Goal: Information Seeking & Learning: Compare options

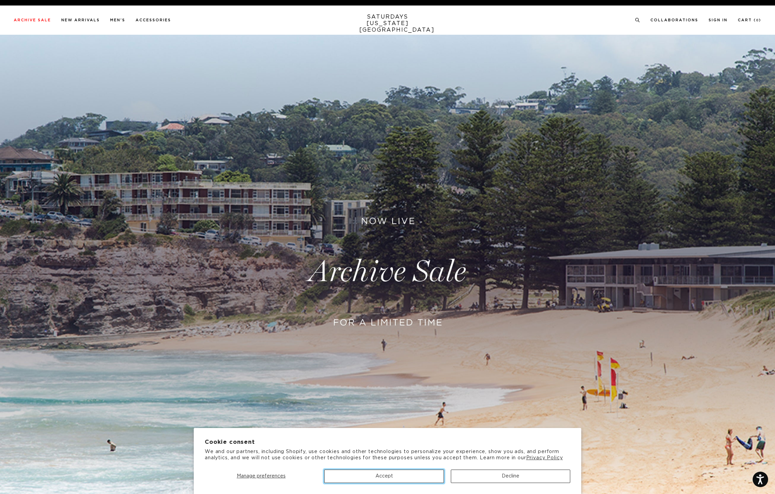
click at [377, 475] on button "Accept" at bounding box center [383, 476] width 119 height 13
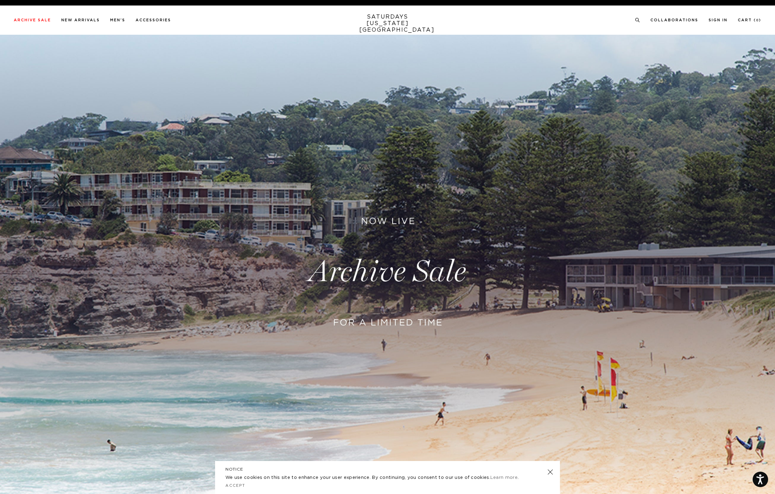
click at [548, 473] on link at bounding box center [550, 473] width 10 height 10
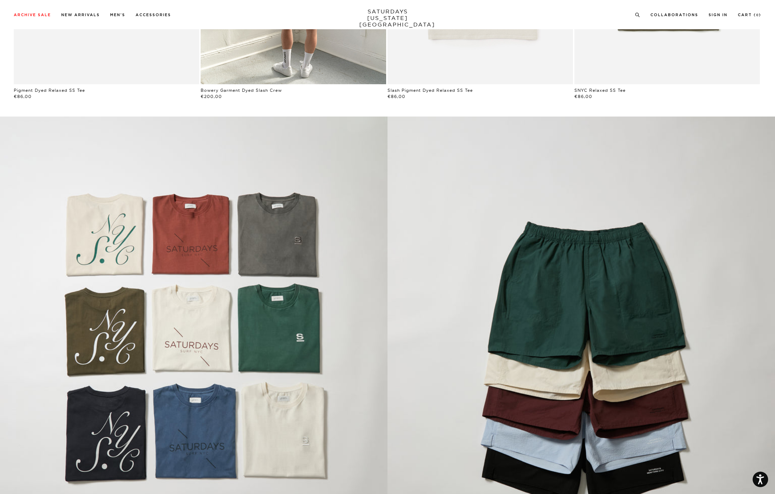
scroll to position [705, 0]
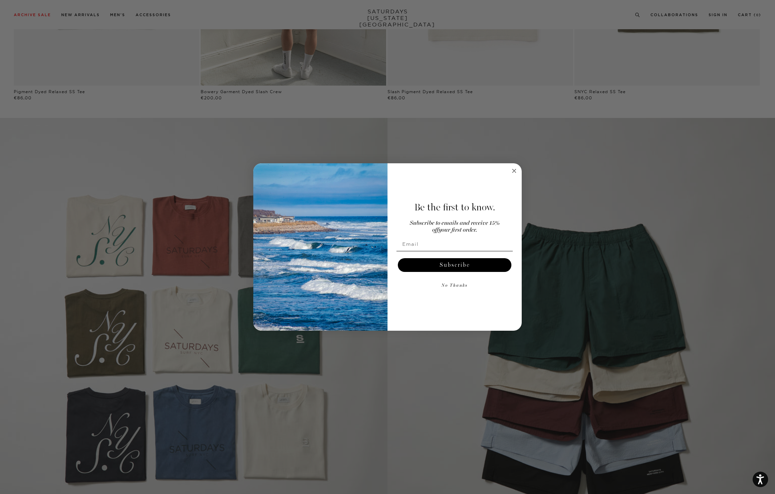
click at [508, 169] on form "Be the first to know. Subscribe to emails and receive 15% off your first order.…" at bounding box center [387, 247] width 268 height 168
click at [513, 171] on circle "Close dialog" at bounding box center [514, 171] width 8 height 8
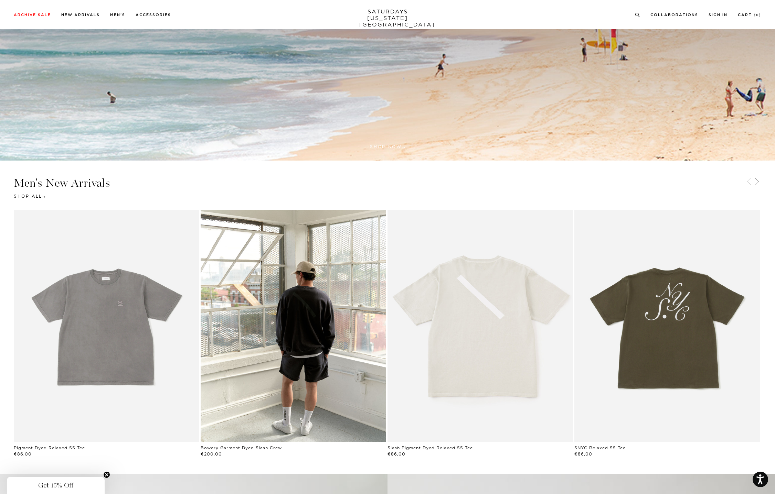
scroll to position [0, 0]
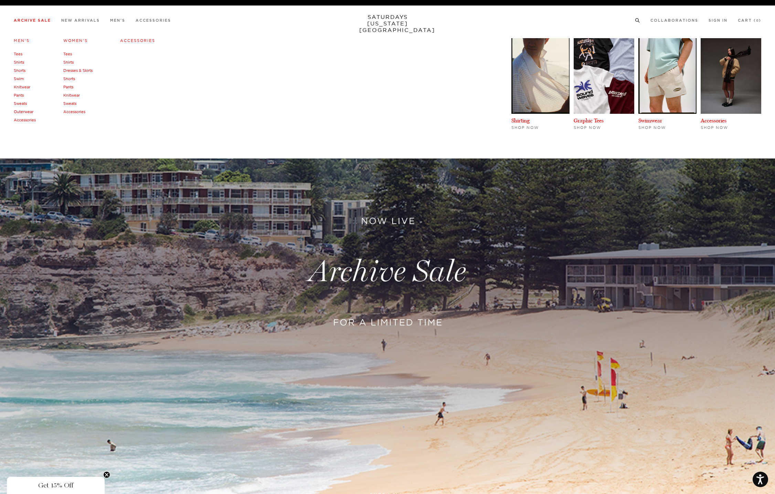
click at [37, 22] on link "Archive Sale" at bounding box center [32, 21] width 37 height 4
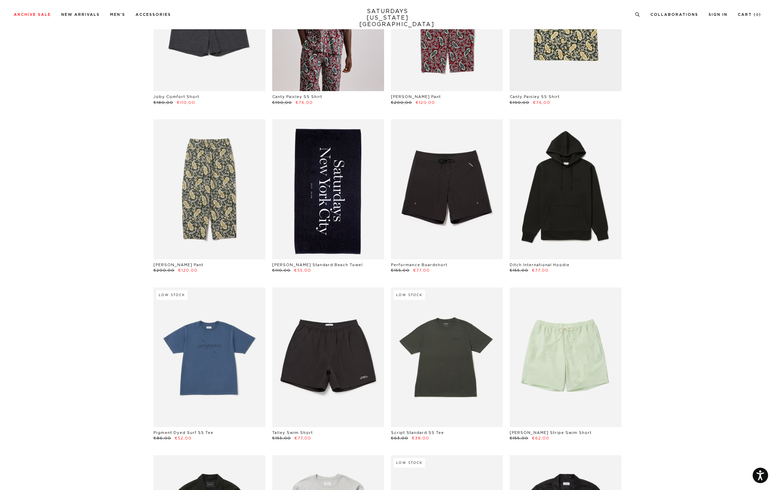
scroll to position [792, 0]
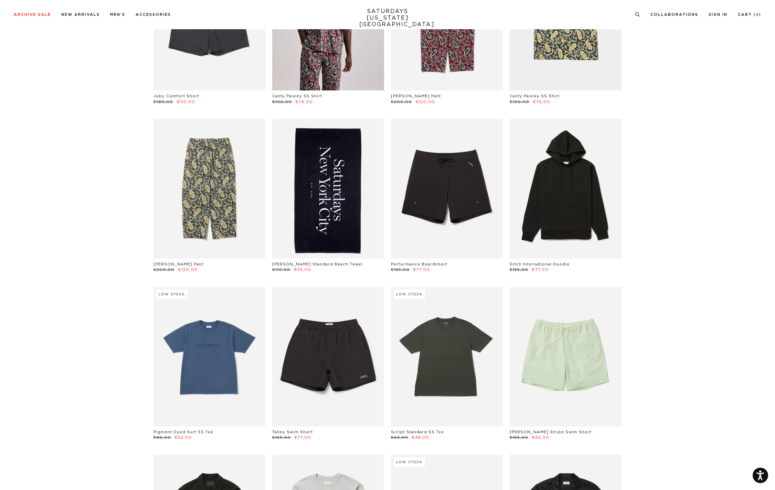
click at [319, 182] on link at bounding box center [328, 189] width 112 height 140
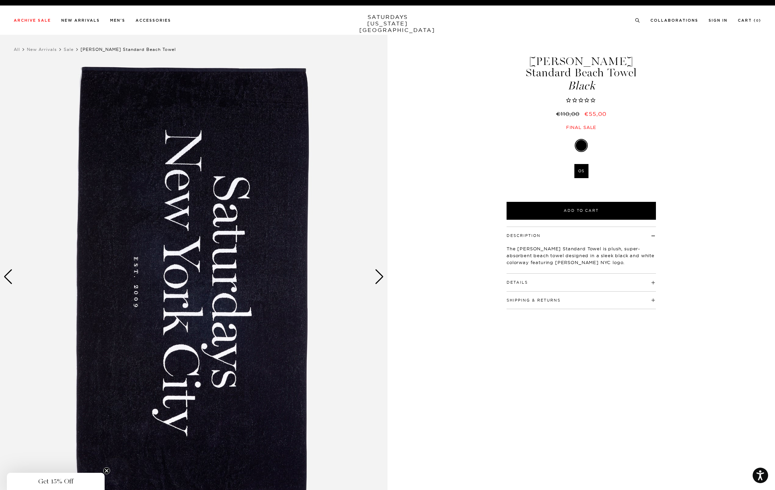
click at [377, 281] on div "Next slide" at bounding box center [379, 276] width 9 height 15
click div "Next slide"
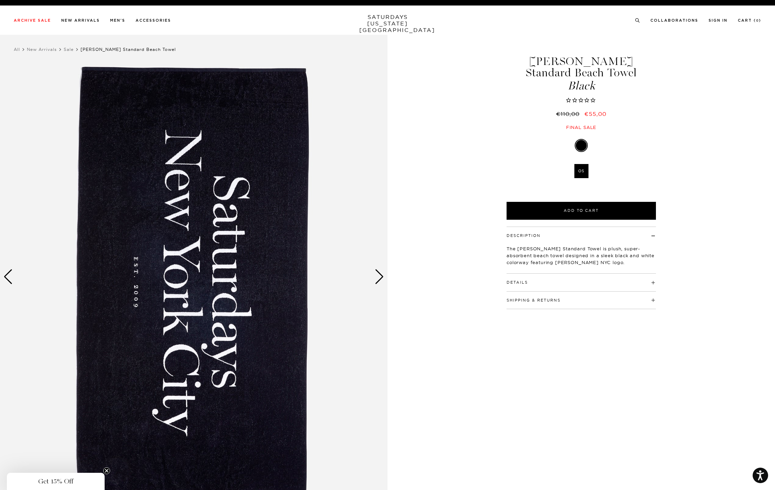
click div "Next slide"
click img
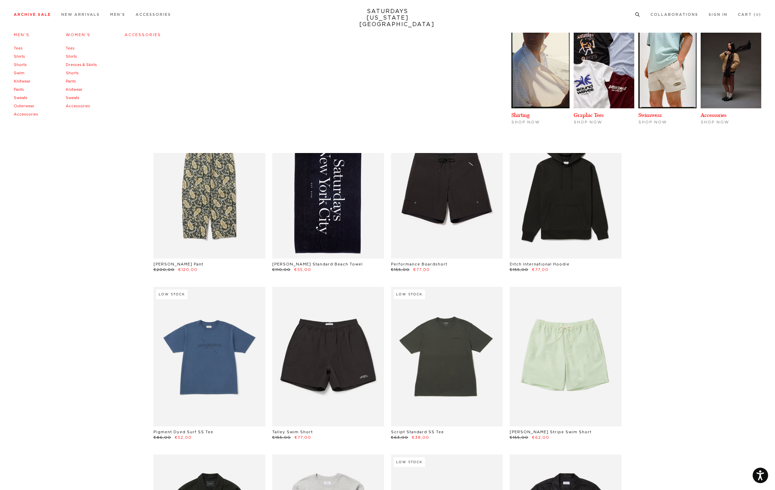
scroll to position [792, 0]
click at [19, 47] on link "Tees" at bounding box center [18, 48] width 9 height 5
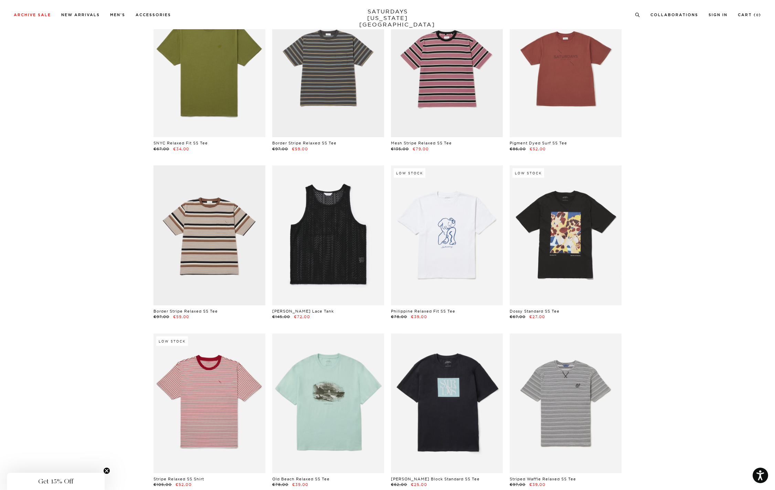
scroll to position [777, 0]
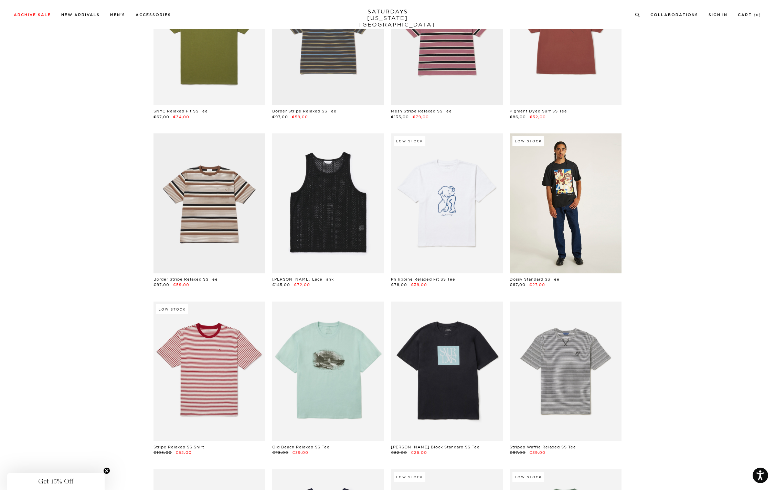
click at [568, 220] on link at bounding box center [565, 203] width 112 height 140
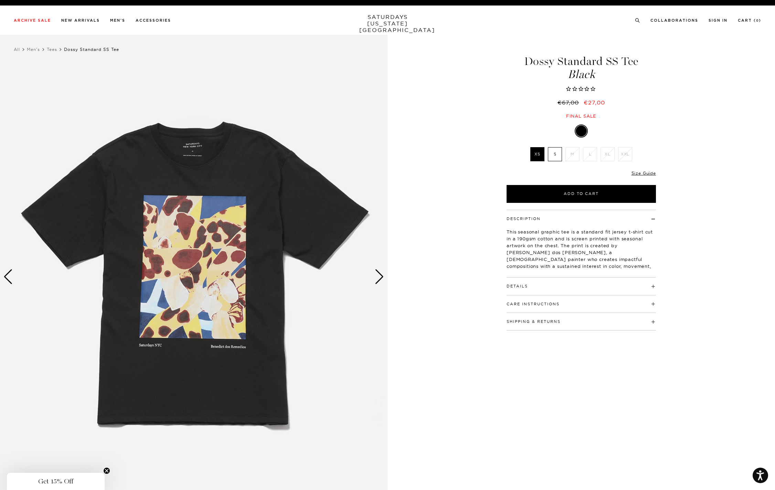
click at [383, 282] on div "Next slide" at bounding box center [379, 276] width 9 height 15
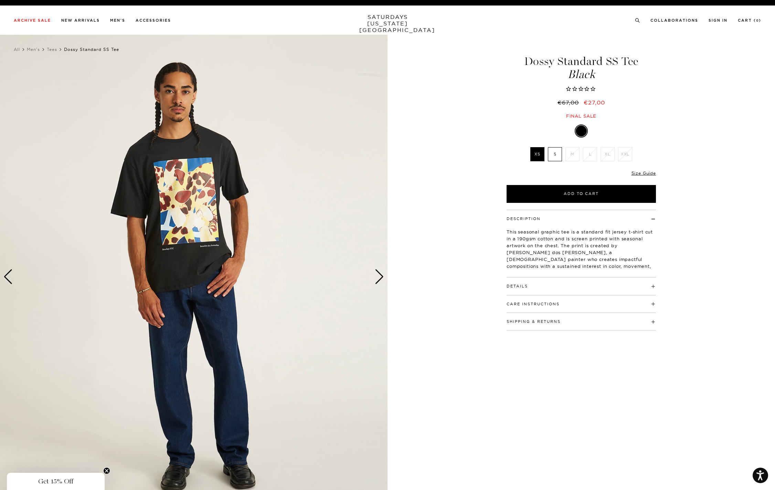
click at [383, 282] on div "Next slide" at bounding box center [379, 276] width 9 height 15
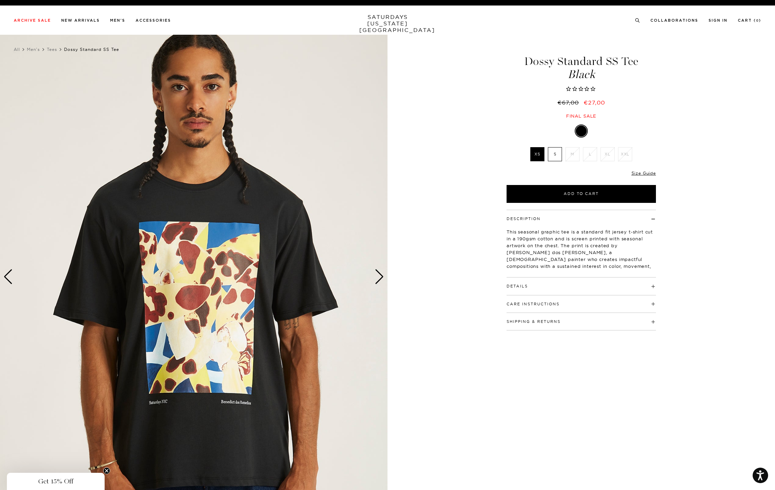
click at [383, 282] on div "Next slide" at bounding box center [379, 276] width 9 height 15
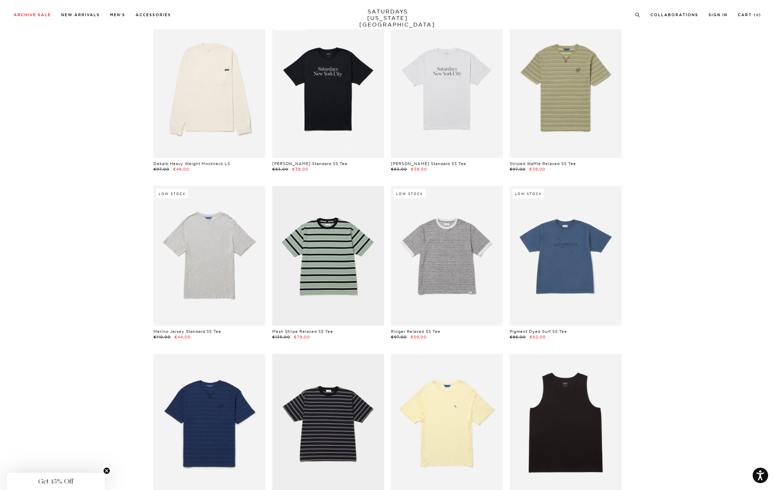
scroll to position [215, 0]
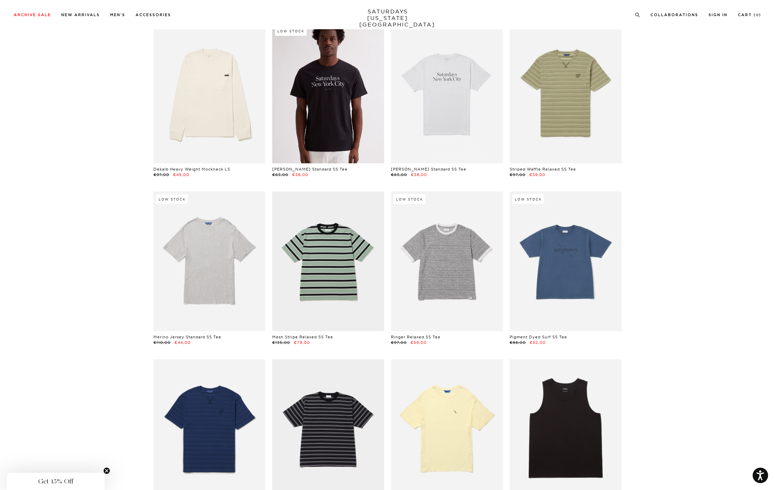
click at [346, 105] on link at bounding box center [328, 93] width 112 height 140
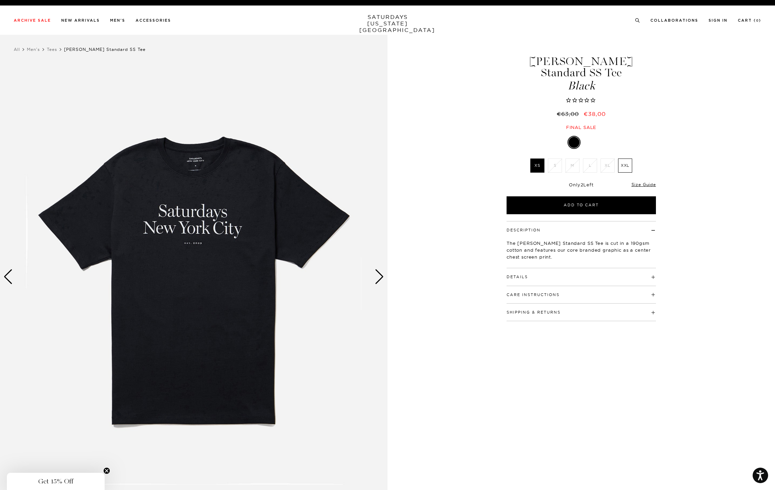
click at [160, 176] on img at bounding box center [193, 277] width 387 height 484
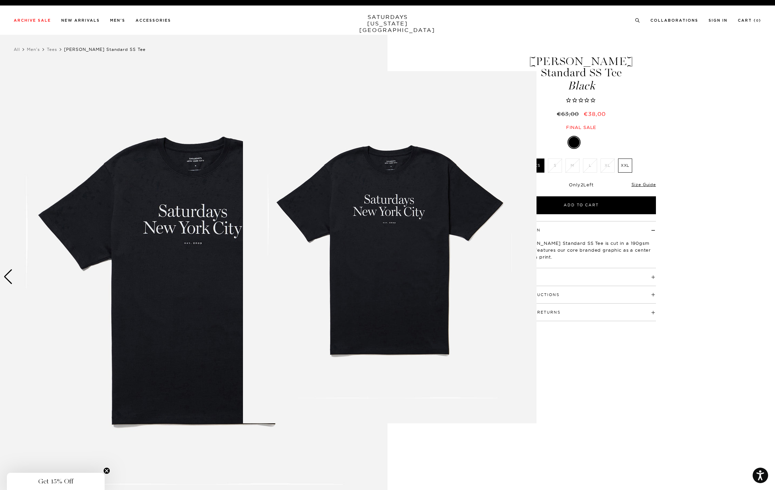
click at [392, 205] on img at bounding box center [389, 247] width 293 height 352
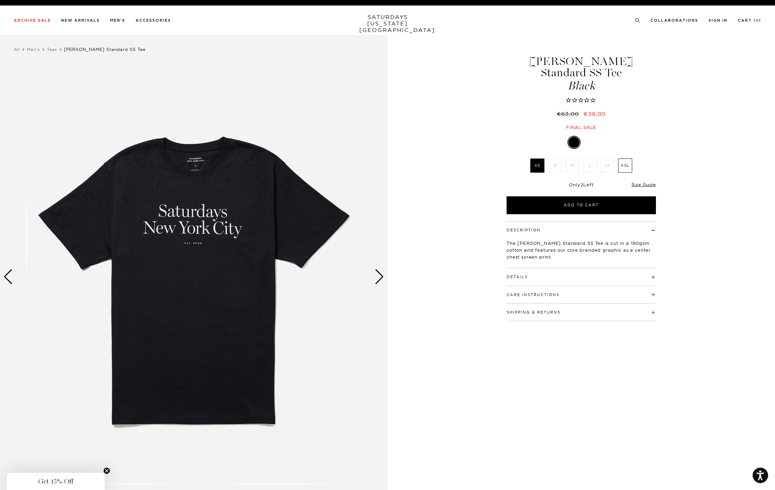
click at [207, 213] on img at bounding box center [193, 277] width 387 height 484
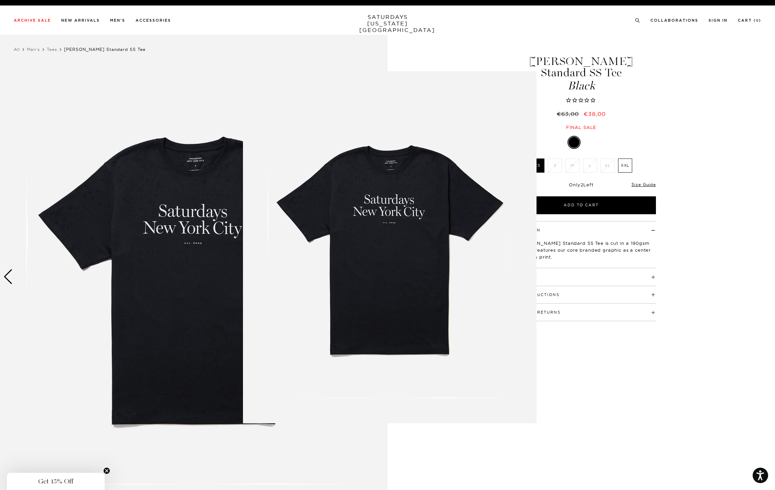
click at [207, 213] on figure at bounding box center [387, 245] width 775 height 490
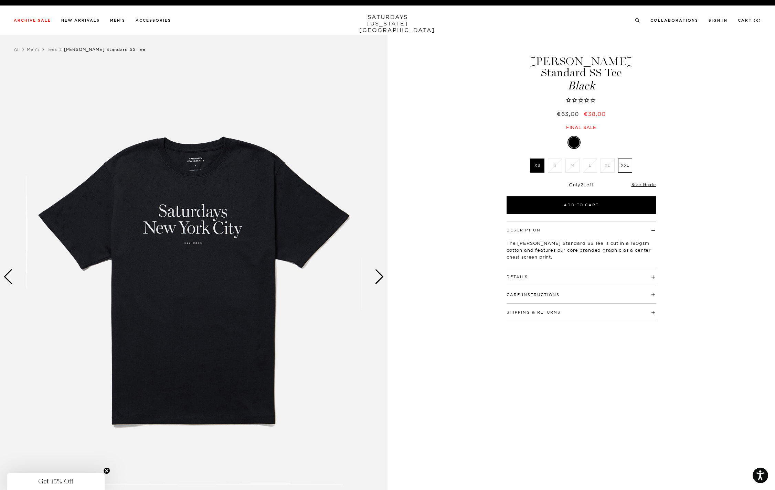
click at [378, 279] on div "Next slide" at bounding box center [379, 276] width 9 height 15
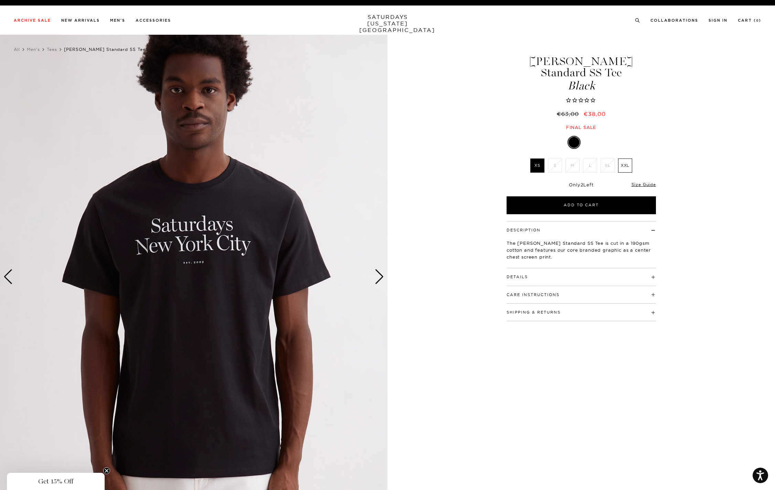
click at [376, 279] on div "Next slide" at bounding box center [379, 276] width 9 height 15
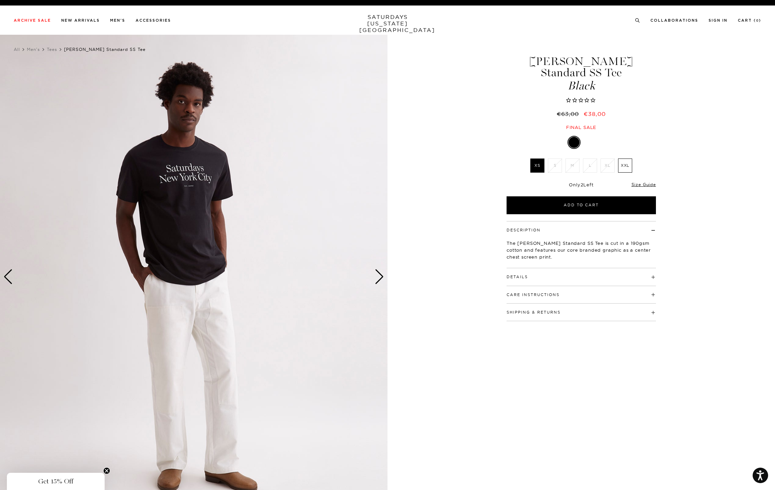
click at [376, 279] on div "Next slide" at bounding box center [379, 276] width 9 height 15
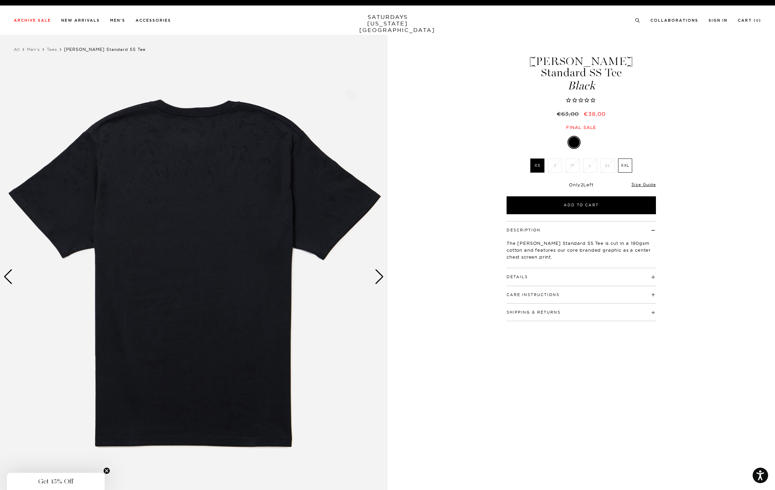
click at [376, 279] on div "Next slide" at bounding box center [379, 276] width 9 height 15
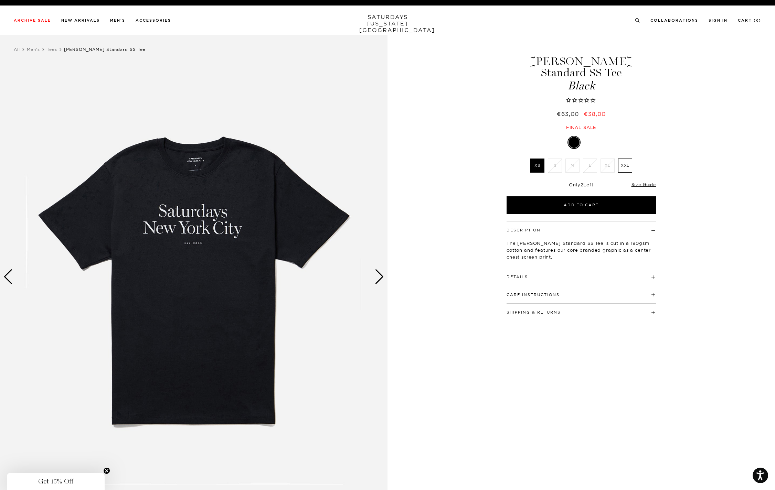
click at [374, 282] on img at bounding box center [193, 277] width 387 height 484
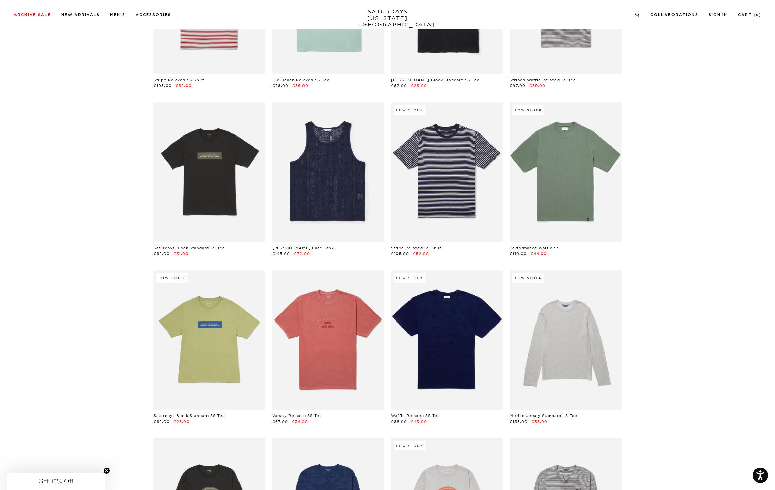
scroll to position [1163, 0]
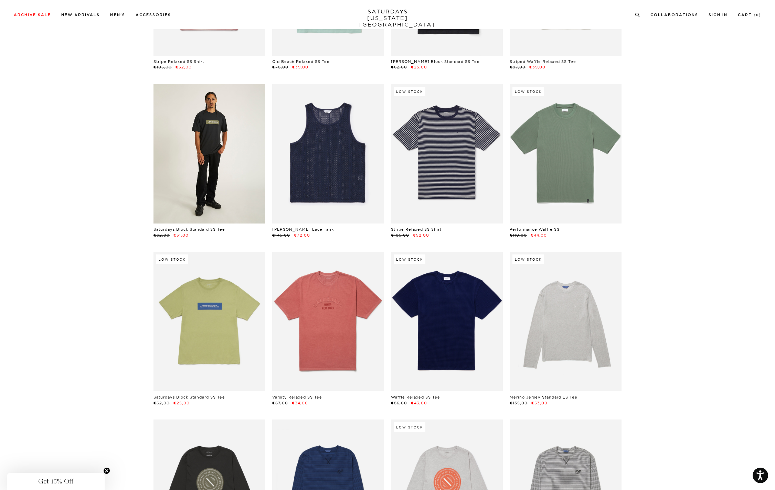
click at [193, 168] on link at bounding box center [209, 154] width 112 height 140
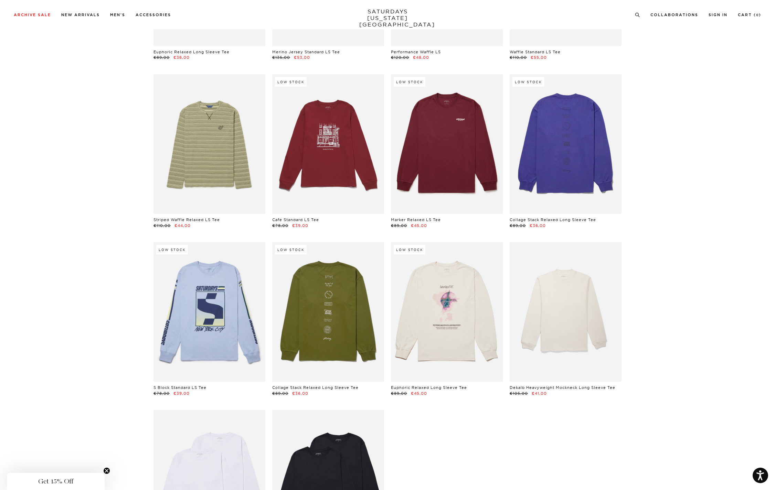
scroll to position [1843, 0]
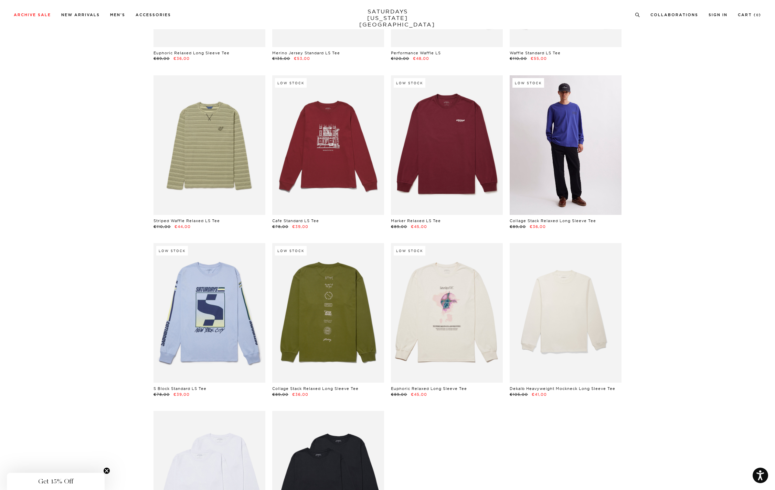
click at [569, 167] on link at bounding box center [565, 145] width 112 height 140
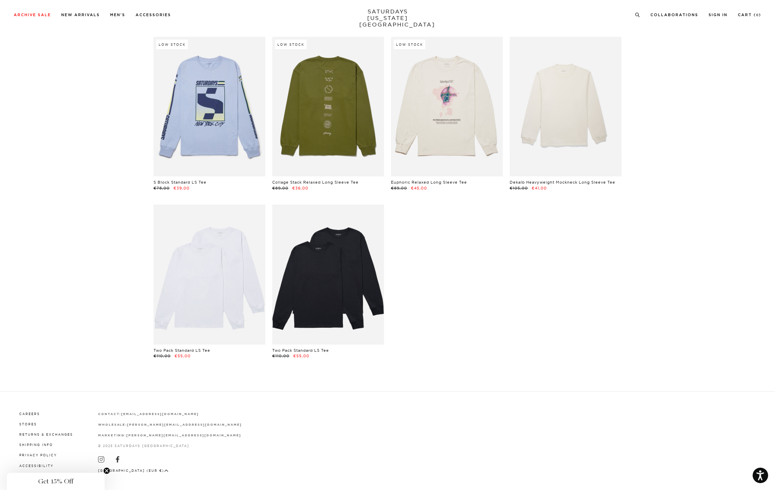
scroll to position [2049, 0]
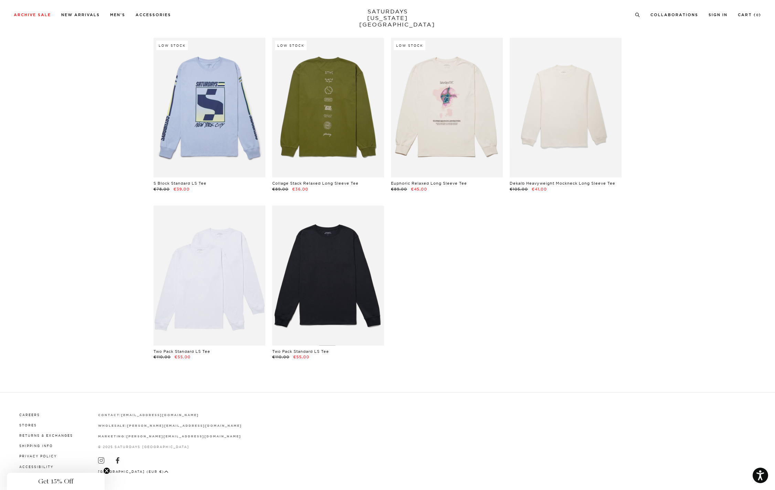
click at [318, 289] on link at bounding box center [328, 276] width 112 height 140
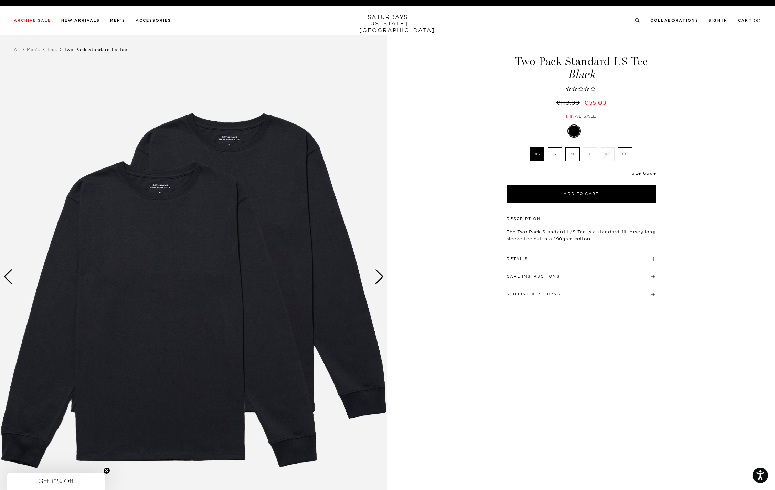
click at [378, 279] on div "Next slide" at bounding box center [379, 276] width 9 height 15
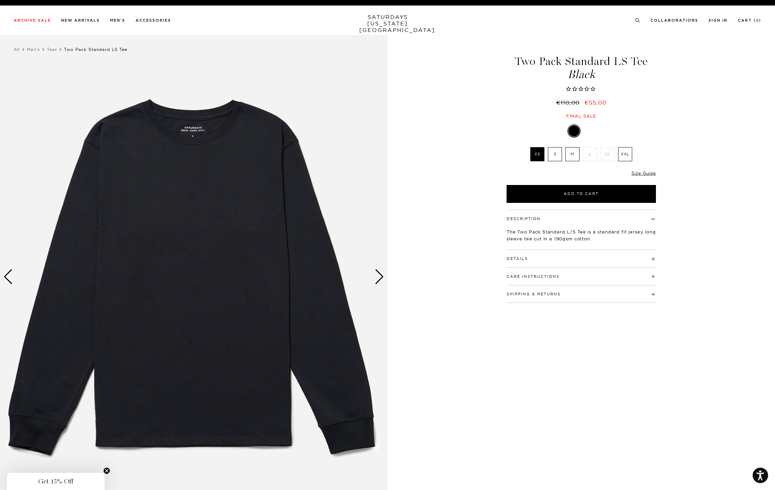
click at [378, 279] on div "Next slide" at bounding box center [379, 276] width 9 height 15
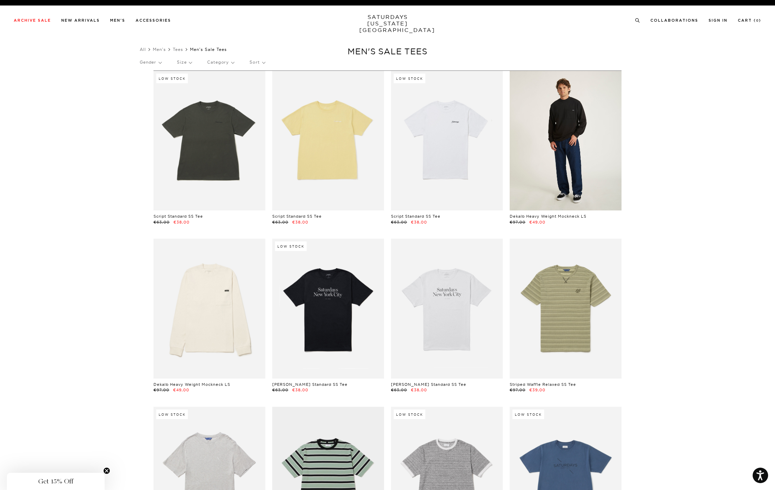
click at [552, 128] on link at bounding box center [565, 141] width 112 height 140
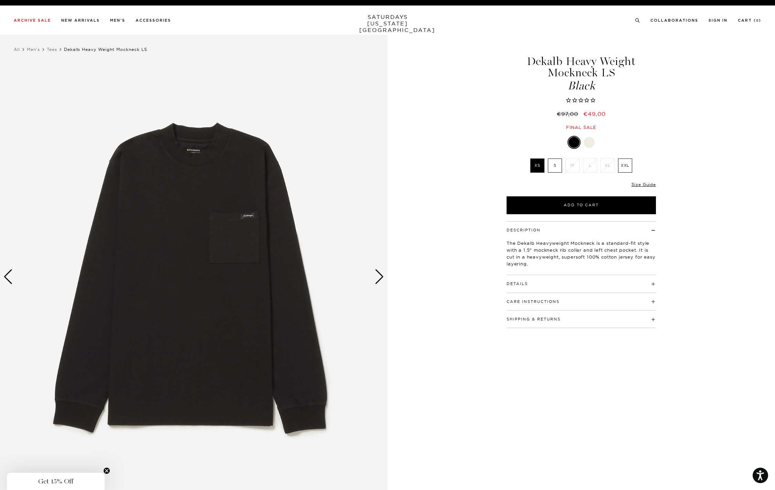
click at [378, 276] on div "Next slide" at bounding box center [379, 276] width 9 height 15
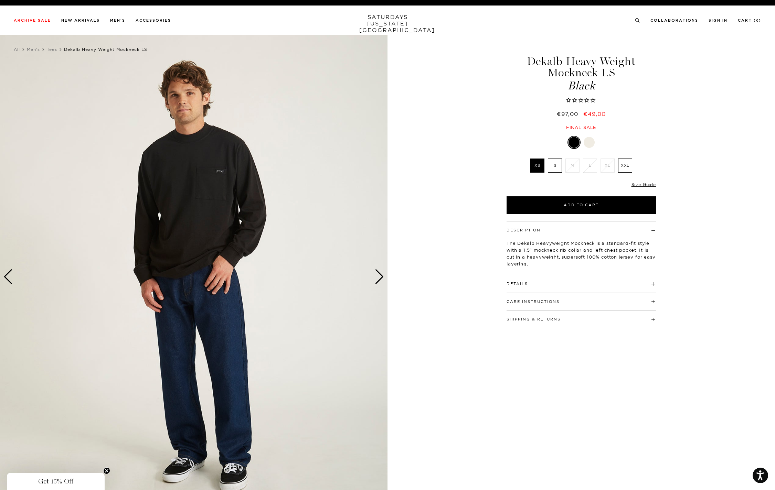
click at [378, 276] on div "Next slide" at bounding box center [379, 276] width 9 height 15
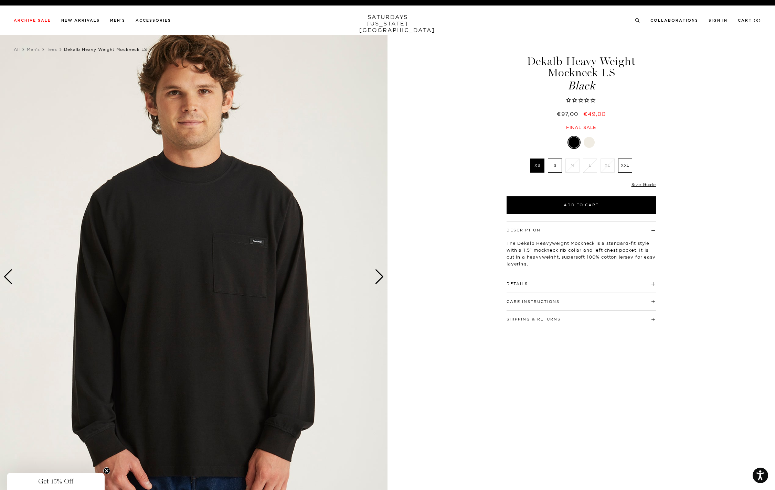
click at [378, 276] on div "Next slide" at bounding box center [379, 276] width 9 height 15
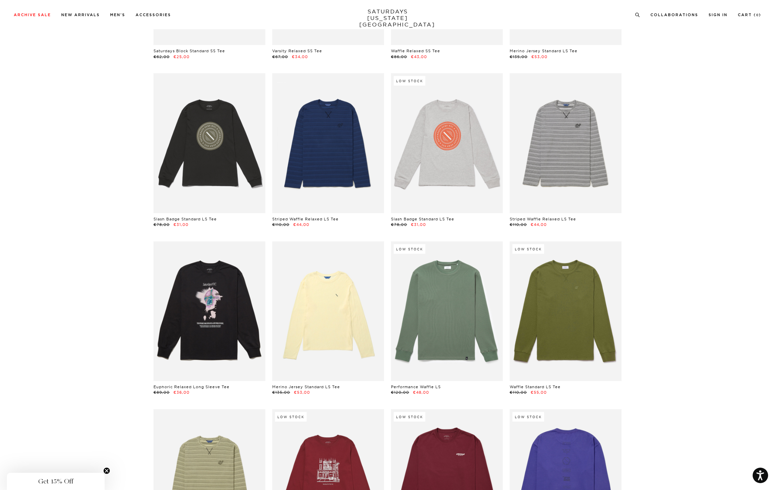
scroll to position [1810, 0]
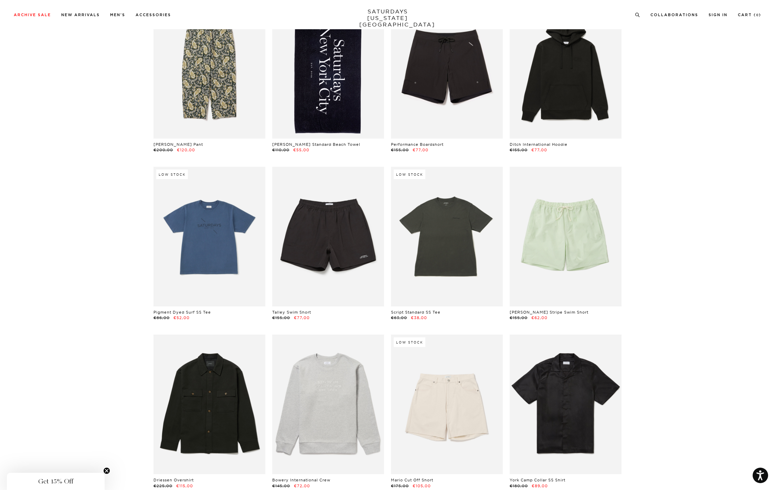
scroll to position [1063, 0]
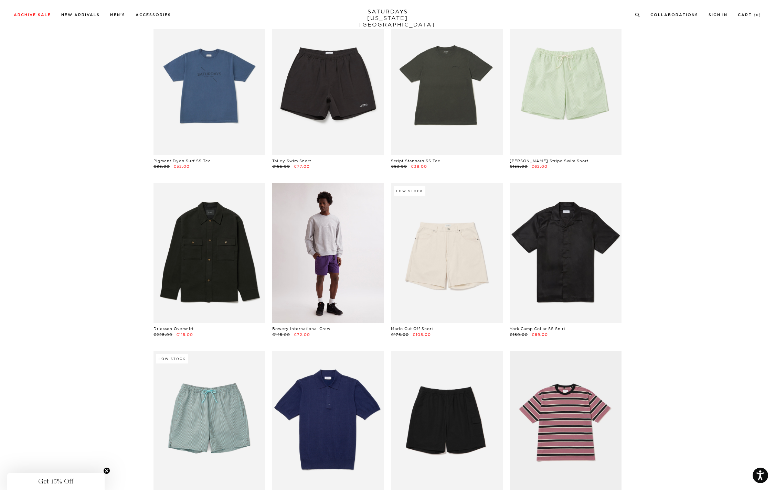
click at [325, 264] on link at bounding box center [328, 253] width 112 height 140
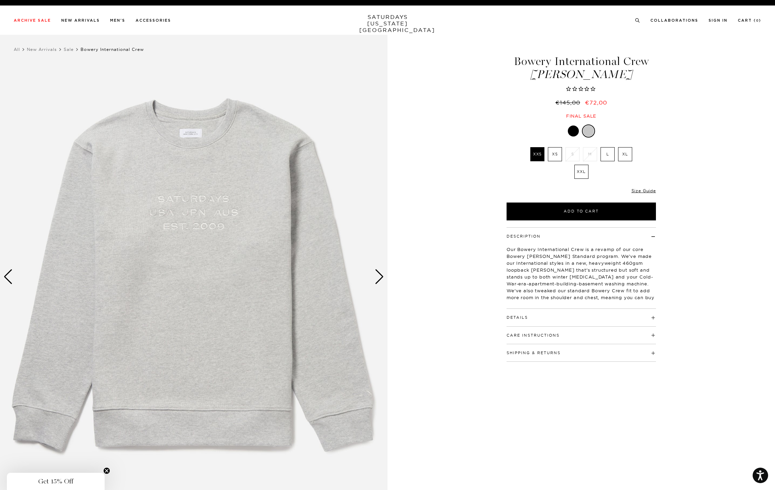
click div
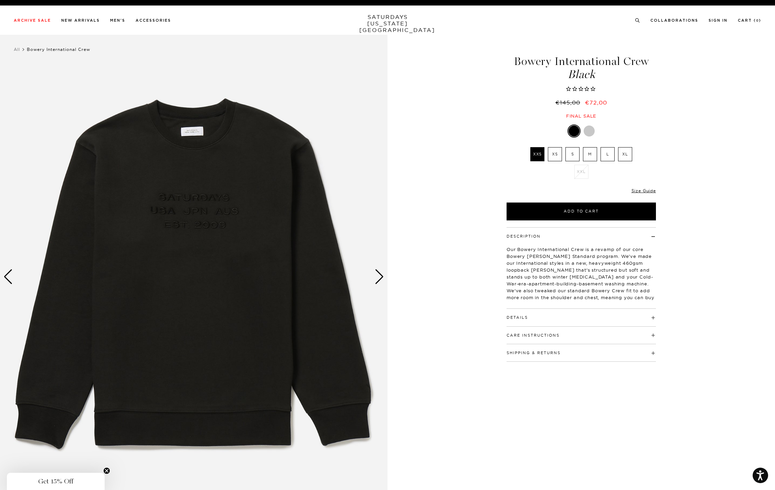
click at [373, 279] on img at bounding box center [193, 277] width 387 height 484
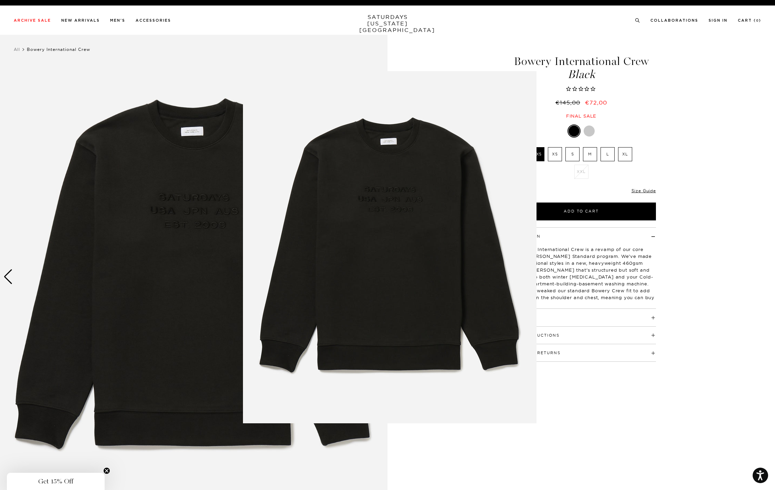
click at [9, 284] on figure at bounding box center [387, 245] width 775 height 490
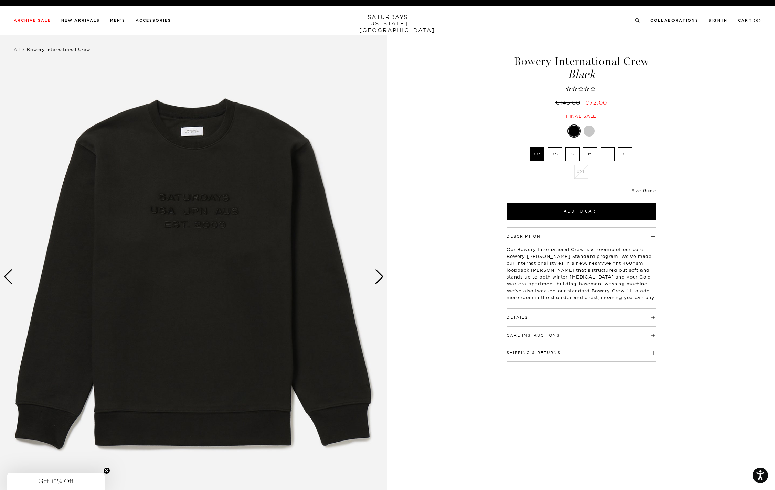
click at [174, 234] on img at bounding box center [193, 277] width 387 height 484
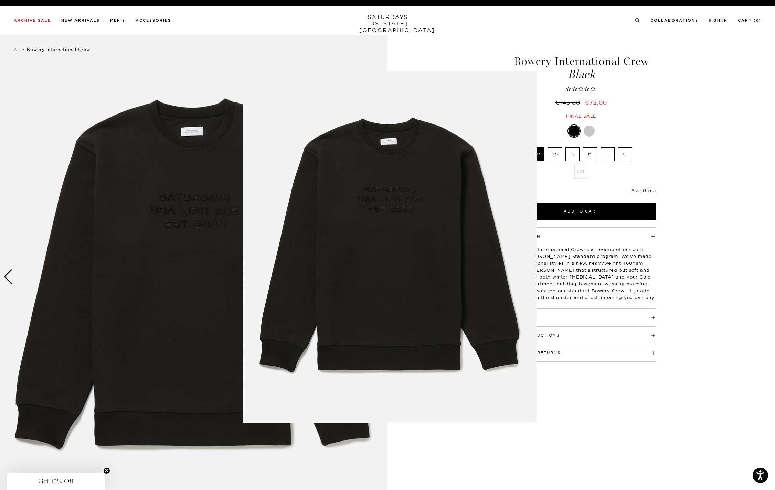
click at [409, 248] on img at bounding box center [389, 247] width 293 height 352
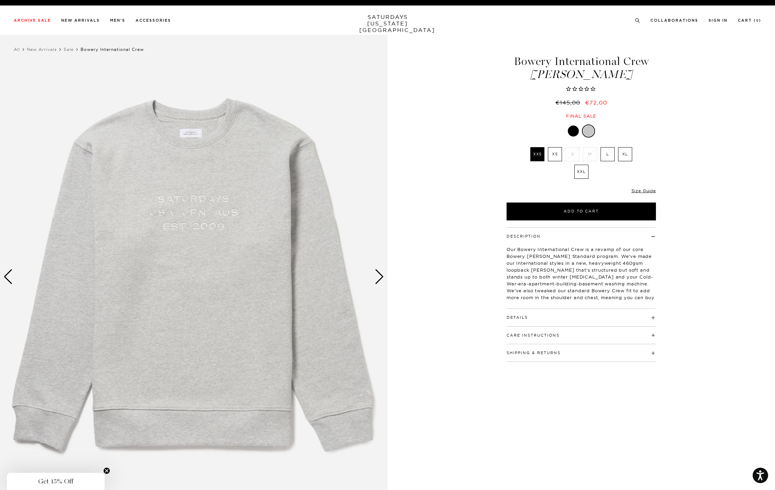
click at [537, 157] on label "XXS" at bounding box center [537, 154] width 14 height 14
click at [0, 0] on input "XXS" at bounding box center [0, 0] width 0 height 0
click at [537, 153] on label "XXS" at bounding box center [537, 154] width 14 height 14
click at [0, 0] on input "XXS" at bounding box center [0, 0] width 0 height 0
click at [575, 131] on div at bounding box center [573, 131] width 11 height 11
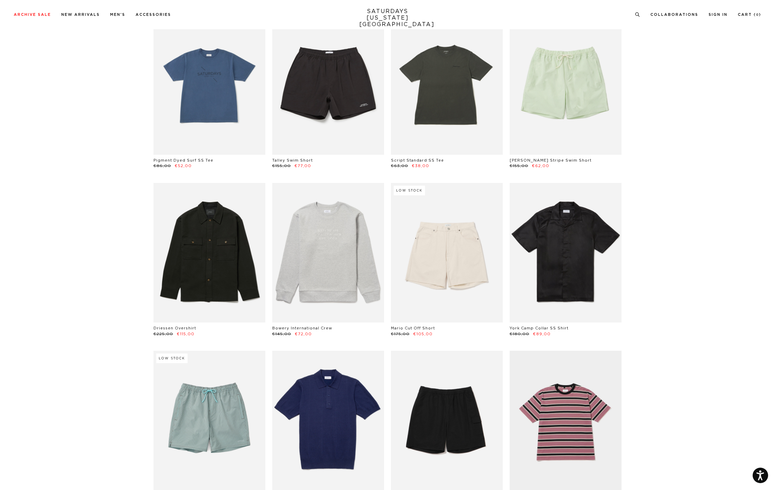
scroll to position [1063, 0]
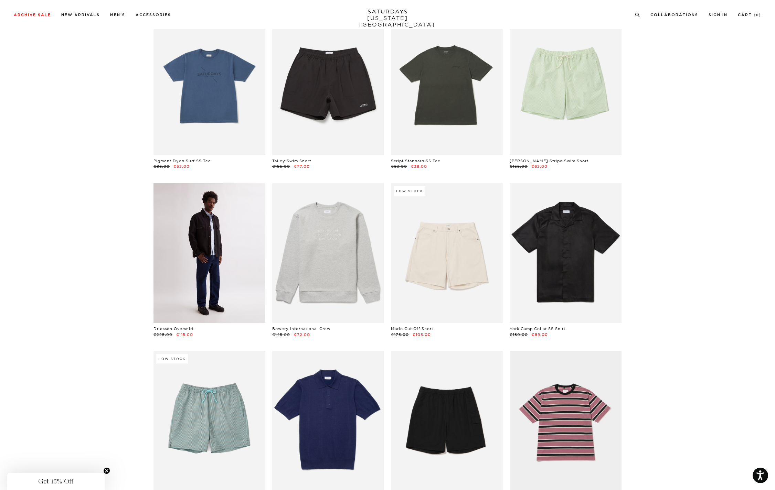
click at [181, 250] on link at bounding box center [209, 253] width 112 height 140
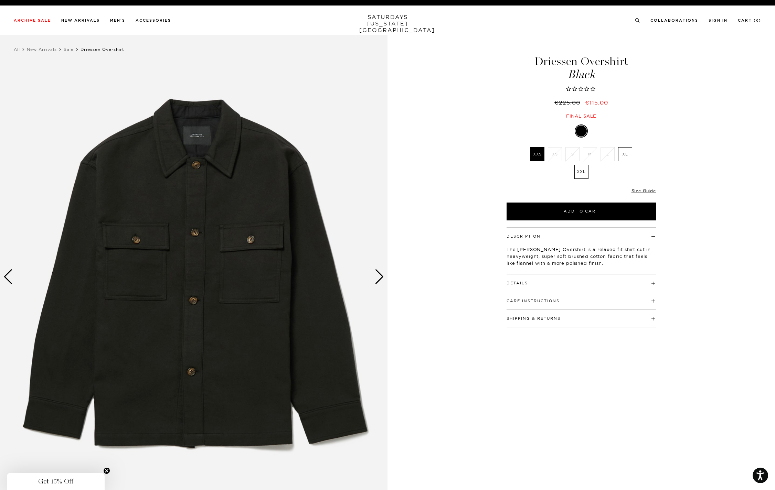
click at [197, 262] on img at bounding box center [193, 277] width 387 height 484
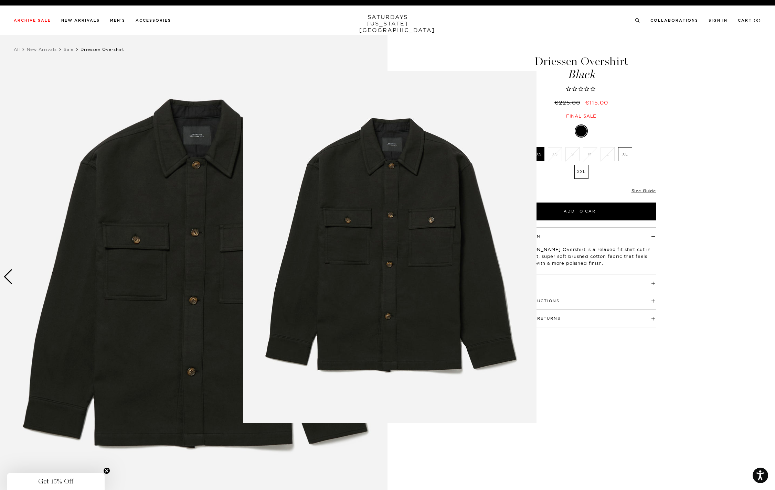
click at [144, 248] on figure at bounding box center [387, 245] width 775 height 490
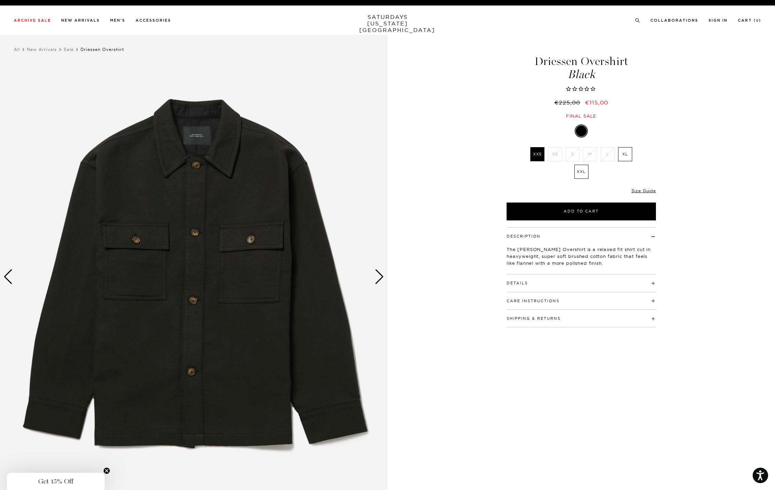
click at [380, 276] on div "Next slide" at bounding box center [379, 276] width 9 height 15
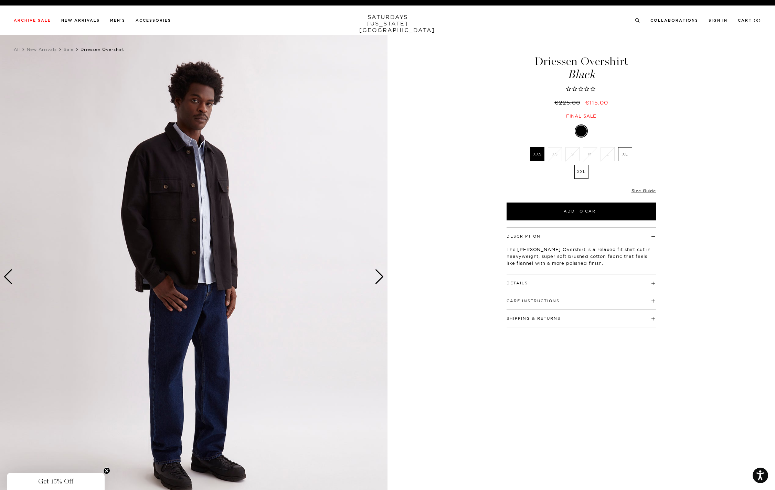
click at [380, 276] on div "Next slide" at bounding box center [379, 276] width 9 height 15
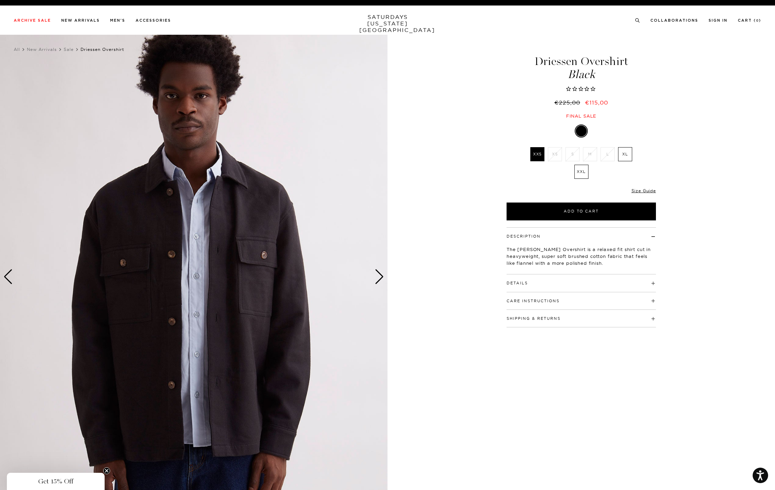
click at [380, 276] on div "Next slide" at bounding box center [379, 276] width 9 height 15
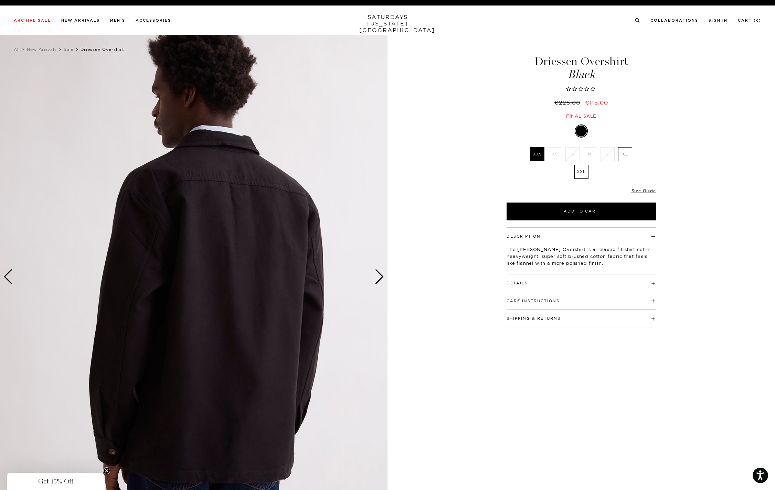
click at [380, 276] on div "Next slide" at bounding box center [379, 276] width 9 height 15
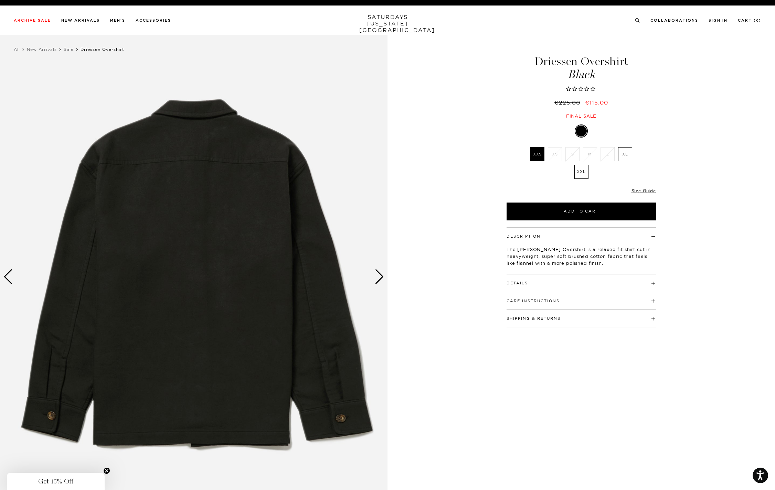
click at [375, 278] on div "Next slide" at bounding box center [379, 276] width 9 height 15
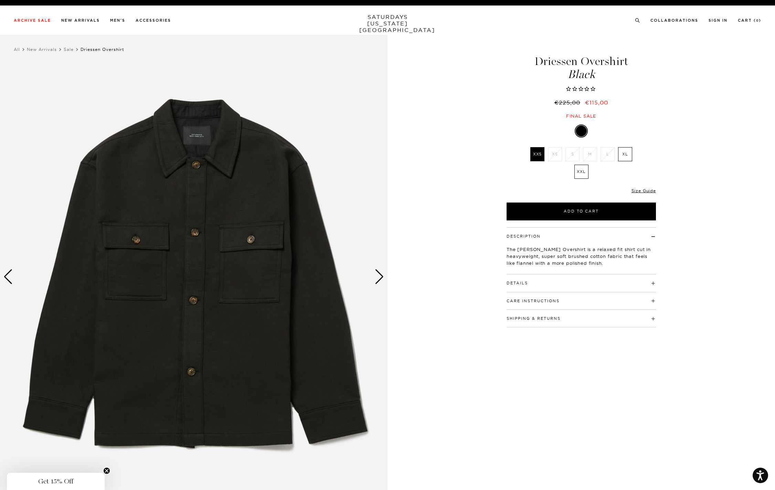
click at [375, 278] on div "Next slide" at bounding box center [379, 276] width 9 height 15
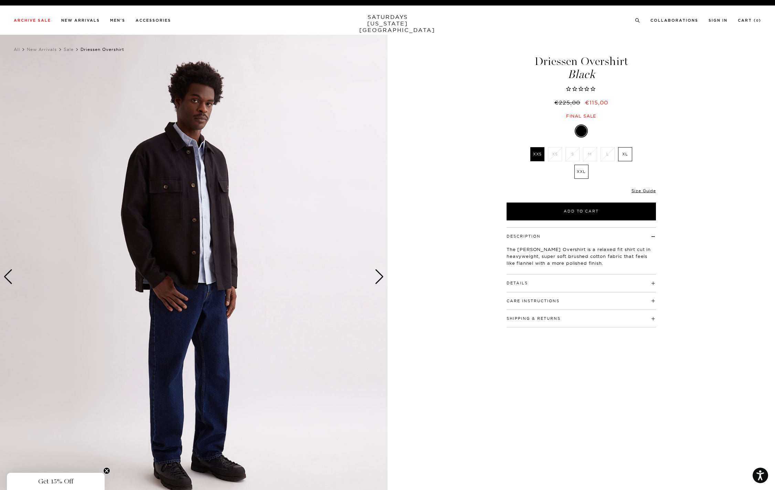
drag, startPoint x: 619, startPoint y: 290, endPoint x: 627, endPoint y: 287, distance: 8.4
click at [621, 289] on div "Details 85% cotton / 15% polyester Dropped shoulder silhouette Convertible coll…" at bounding box center [580, 284] width 149 height 18
click at [653, 281] on h4 "Details" at bounding box center [580, 280] width 149 height 11
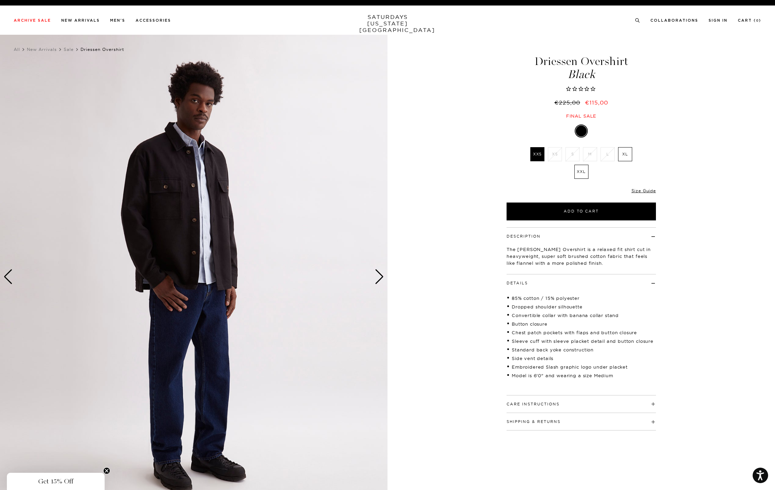
click at [556, 403] on button "Care Instructions" at bounding box center [532, 404] width 53 height 4
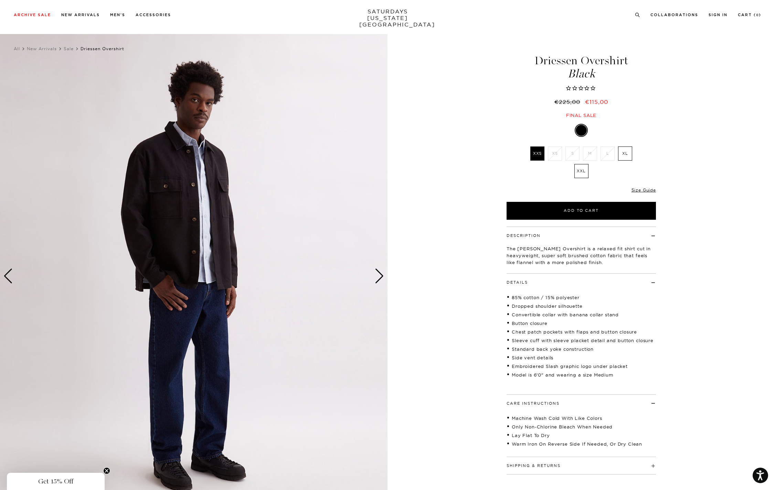
drag, startPoint x: 533, startPoint y: 57, endPoint x: 613, endPoint y: 82, distance: 83.3
click at [613, 82] on div "Driessen Overshirt Black €225,00 €115,00 Final sale" at bounding box center [580, 79] width 151 height 77
copy div "Driessen Overshirt Black"
click at [642, 190] on link "Size Guide" at bounding box center [643, 189] width 24 height 5
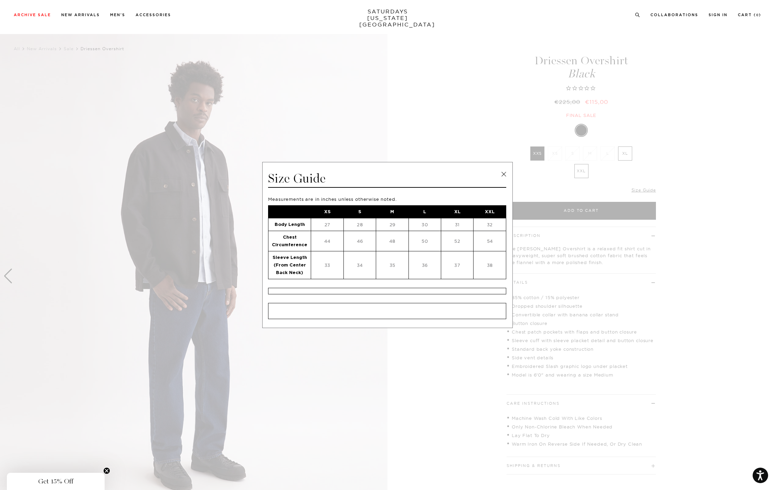
click at [460, 107] on span at bounding box center [385, 245] width 770 height 490
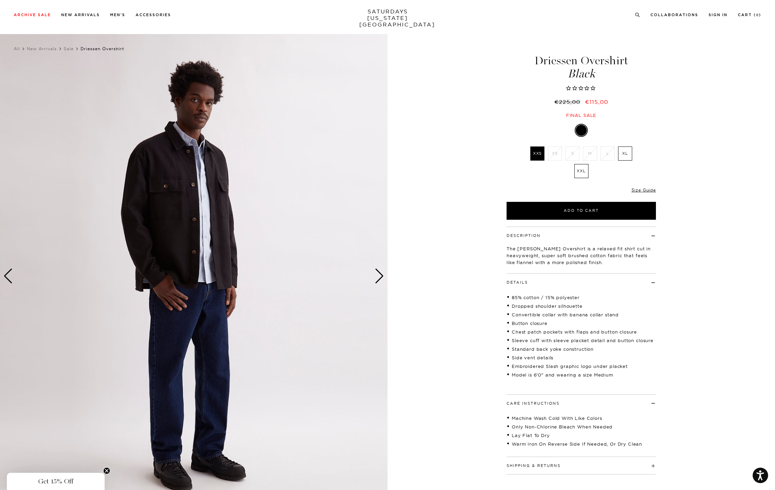
click at [376, 280] on div "Next slide" at bounding box center [379, 276] width 9 height 15
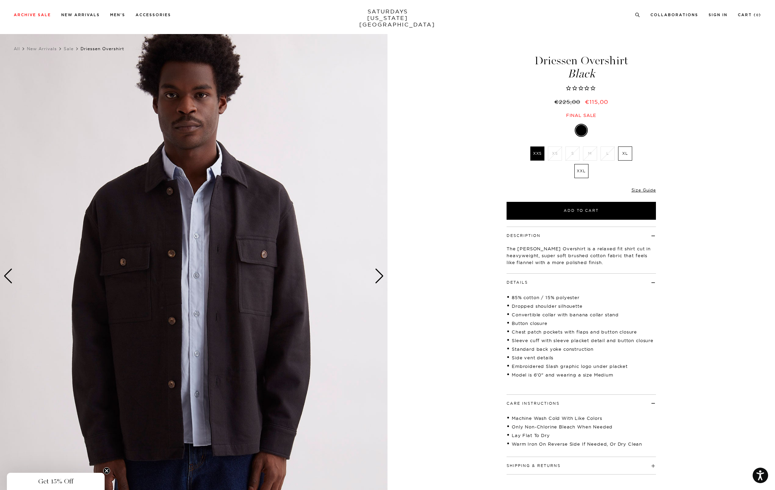
click at [376, 280] on div "Next slide" at bounding box center [379, 276] width 9 height 15
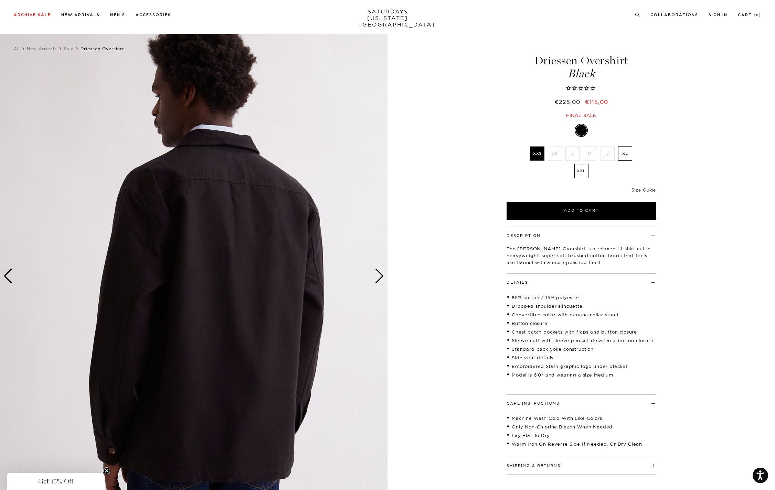
click at [376, 280] on div "Next slide" at bounding box center [379, 276] width 9 height 15
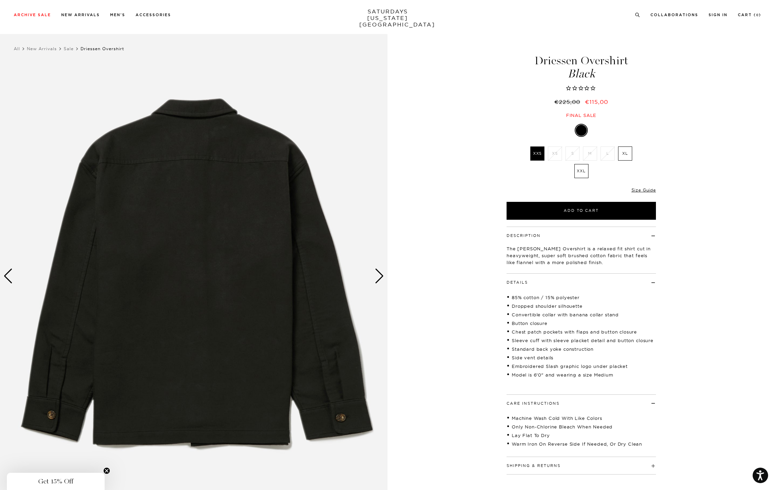
click at [376, 280] on div "Next slide" at bounding box center [379, 276] width 9 height 15
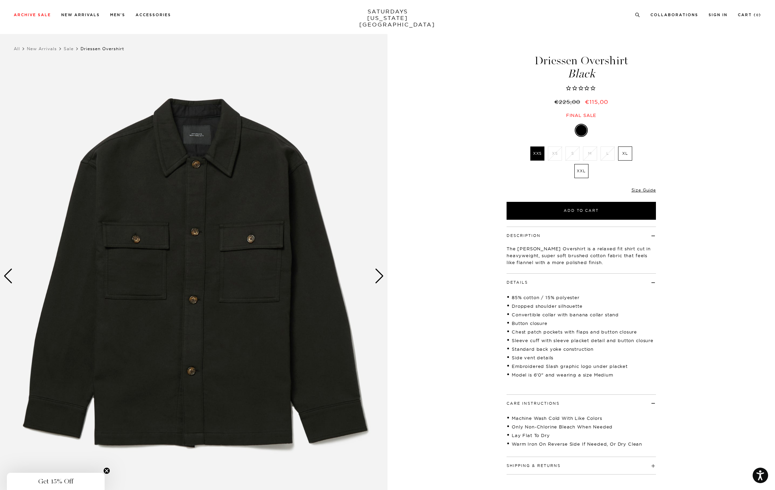
click at [376, 280] on div "Next slide" at bounding box center [379, 276] width 9 height 15
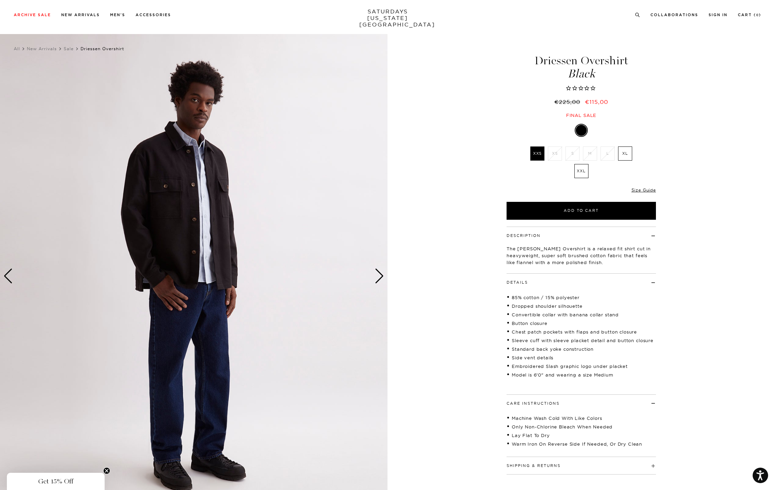
click at [376, 280] on div "Next slide" at bounding box center [379, 276] width 9 height 15
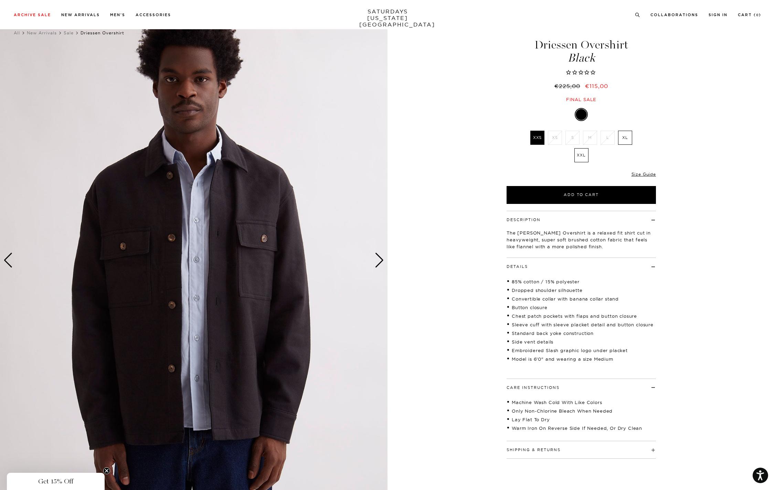
scroll to position [11, 0]
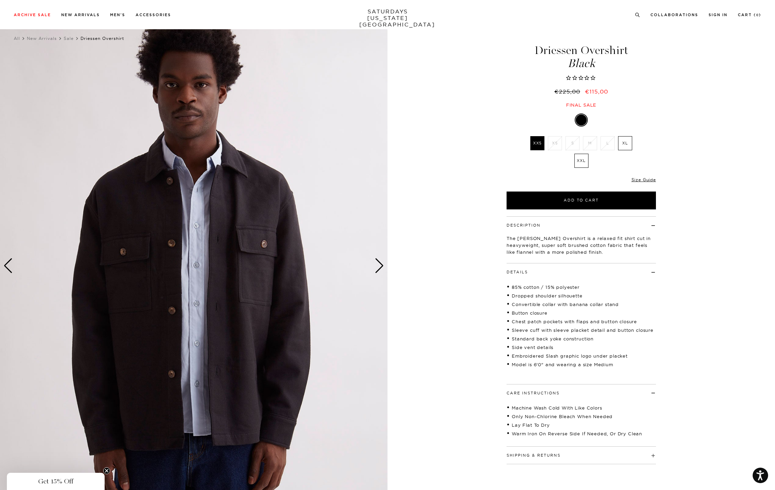
click at [376, 270] on div "Next slide" at bounding box center [379, 265] width 9 height 15
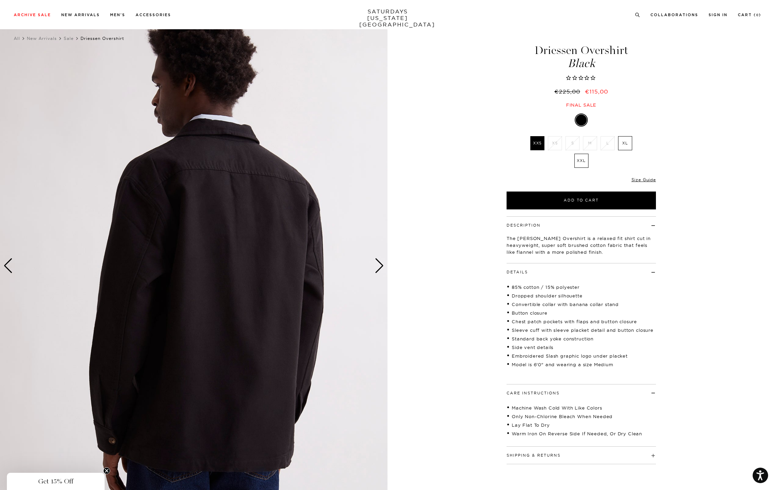
click at [376, 270] on div "Next slide" at bounding box center [379, 265] width 9 height 15
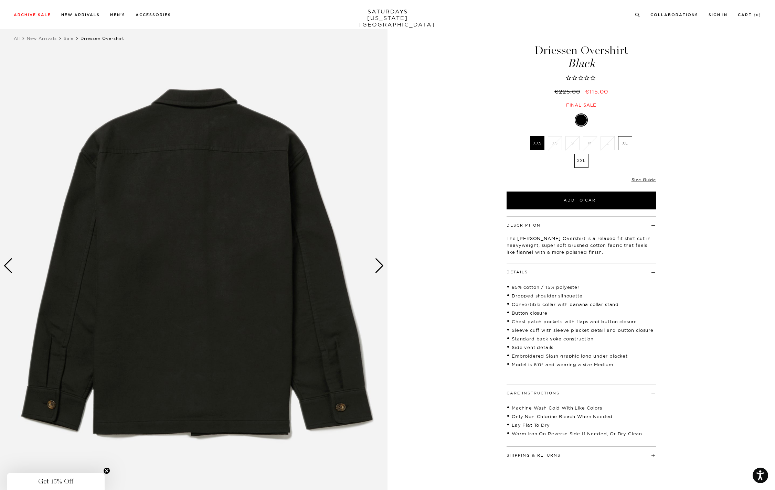
click at [376, 270] on div "Next slide" at bounding box center [379, 265] width 9 height 15
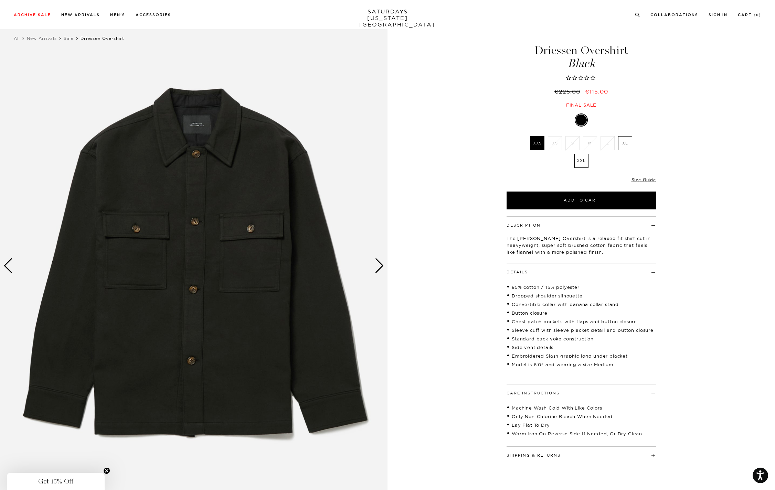
click at [376, 270] on div "Next slide" at bounding box center [379, 265] width 9 height 15
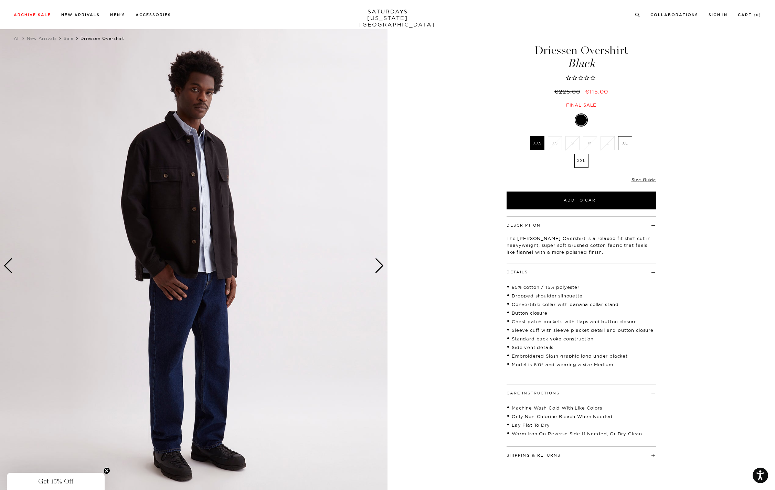
click at [376, 270] on div "Next slide" at bounding box center [379, 265] width 9 height 15
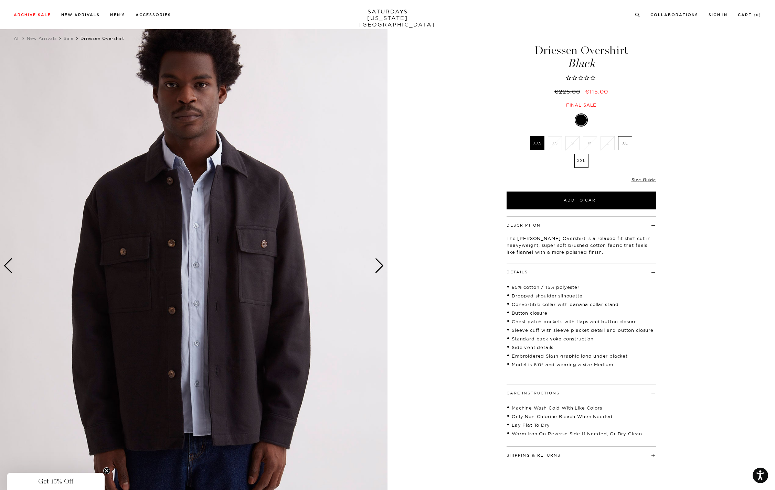
click at [376, 270] on div "Next slide" at bounding box center [379, 265] width 9 height 15
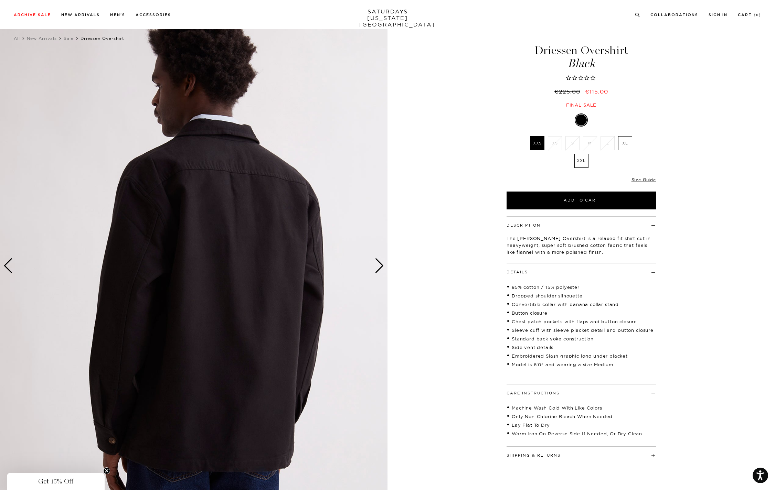
click at [376, 270] on div "Next slide" at bounding box center [379, 265] width 9 height 15
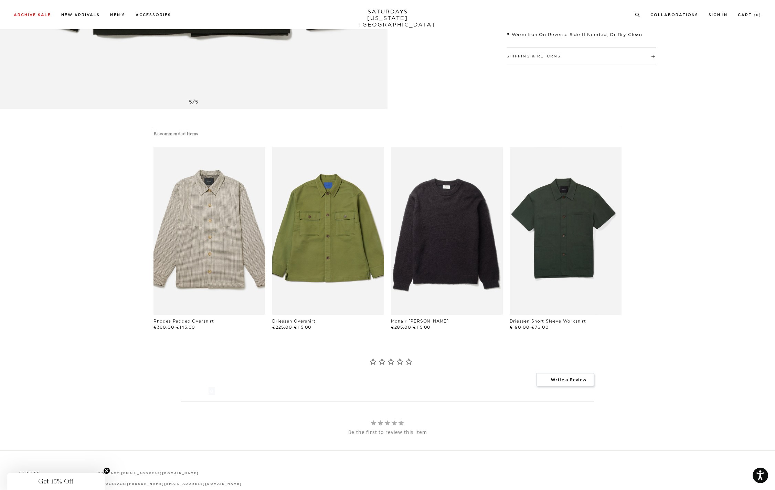
scroll to position [488, 0]
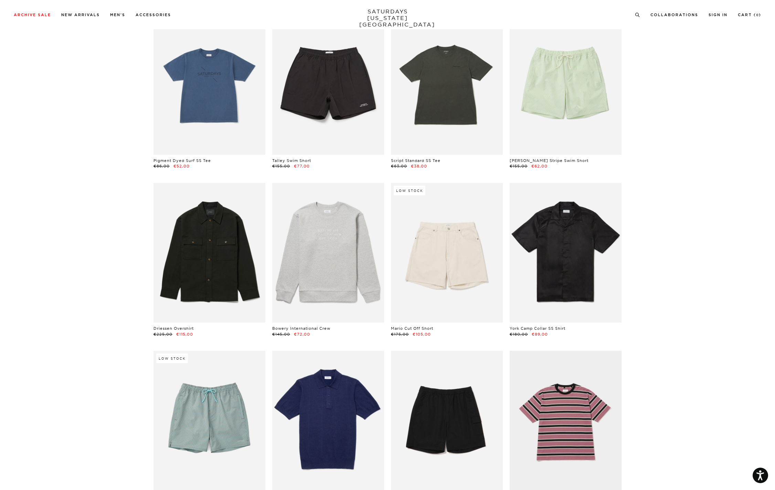
scroll to position [1063, 0]
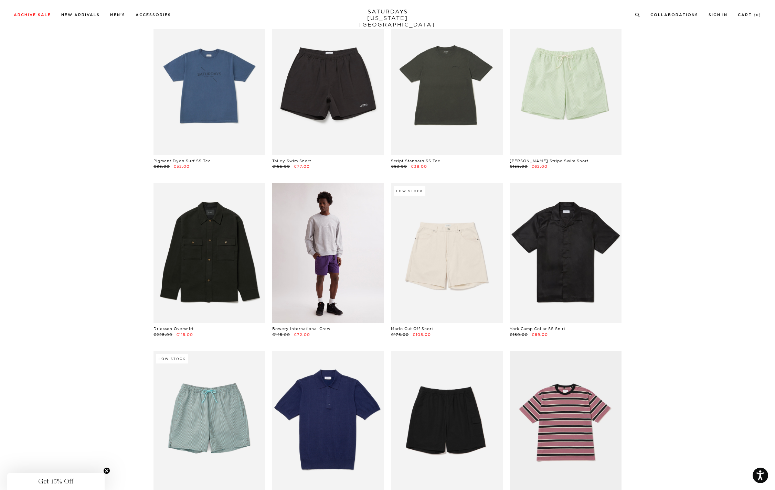
click at [305, 262] on link at bounding box center [328, 253] width 112 height 140
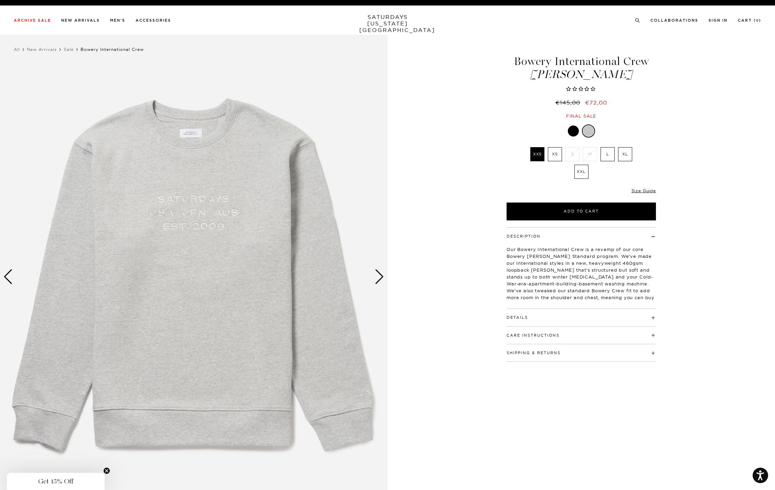
click at [552, 314] on h4 "Details" at bounding box center [580, 314] width 149 height 11
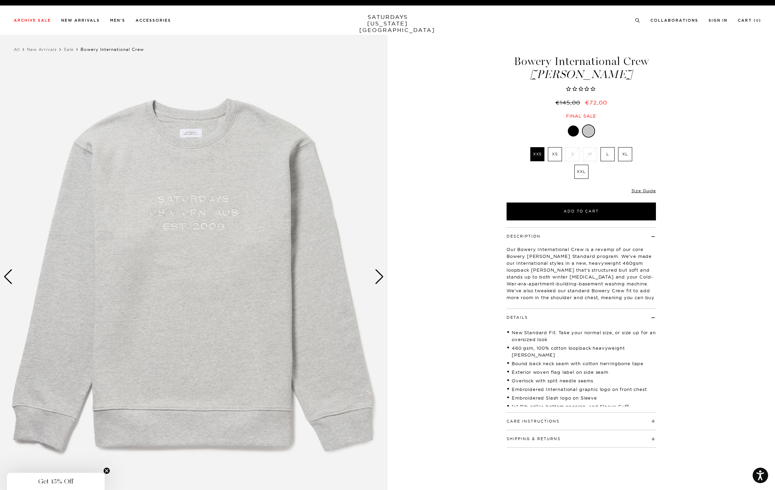
click at [375, 279] on div "Next slide" at bounding box center [379, 276] width 9 height 15
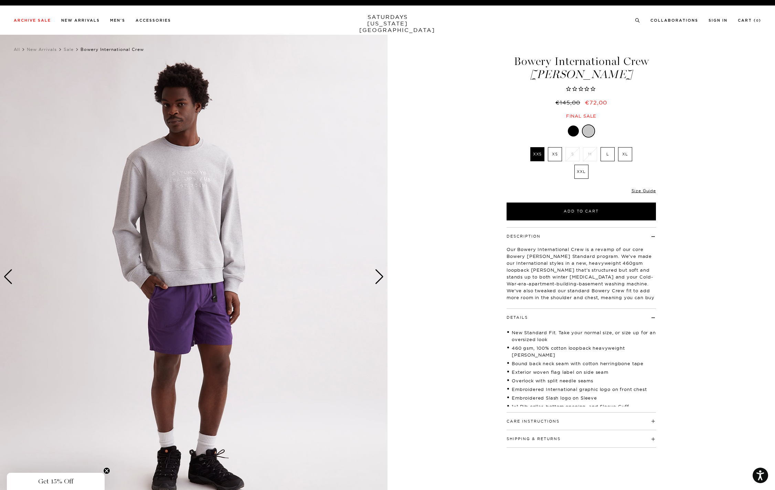
click at [373, 280] on img at bounding box center [193, 277] width 387 height 484
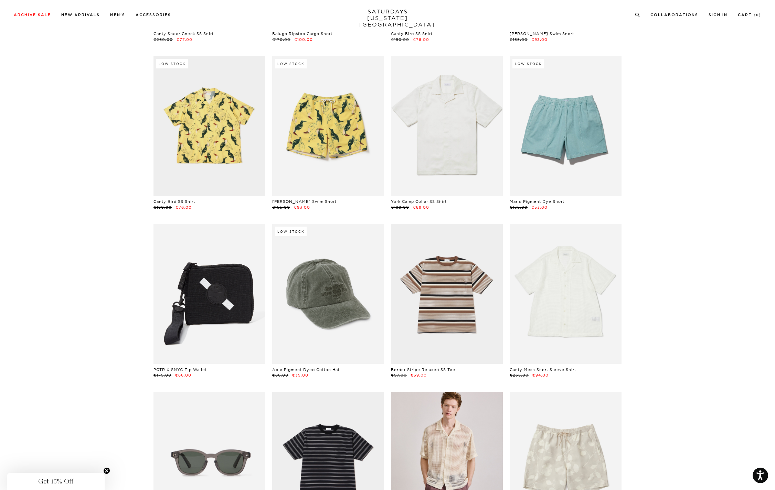
scroll to position [2031, 0]
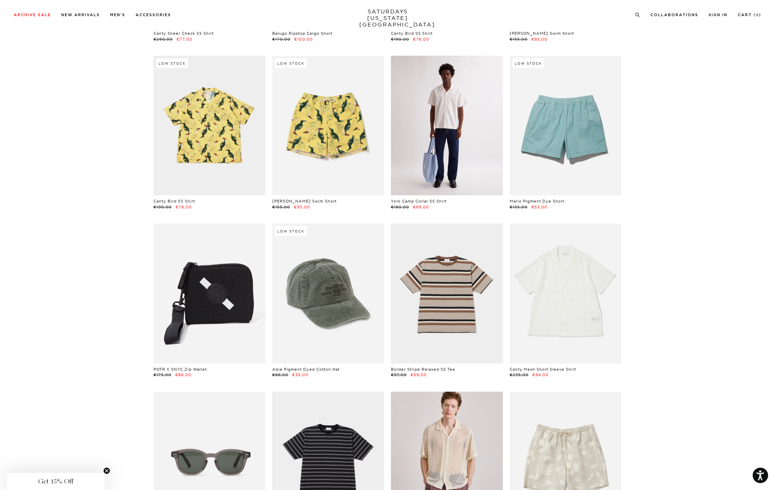
click at [438, 122] on link at bounding box center [447, 126] width 112 height 140
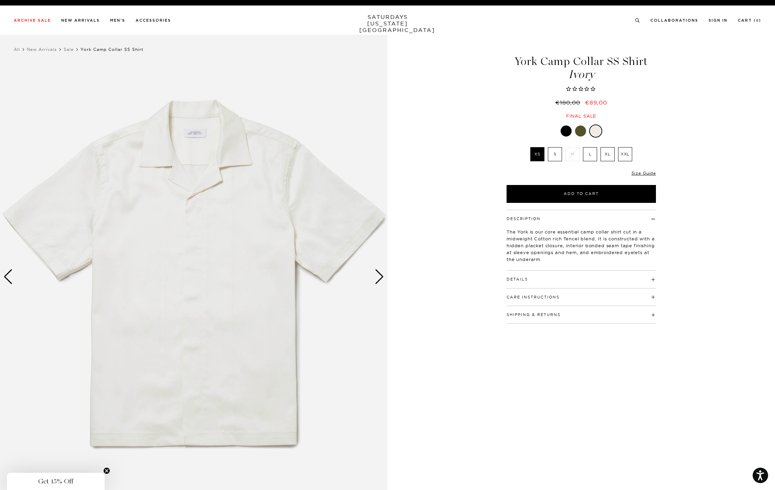
click at [375, 277] on div "Next slide" at bounding box center [379, 276] width 9 height 15
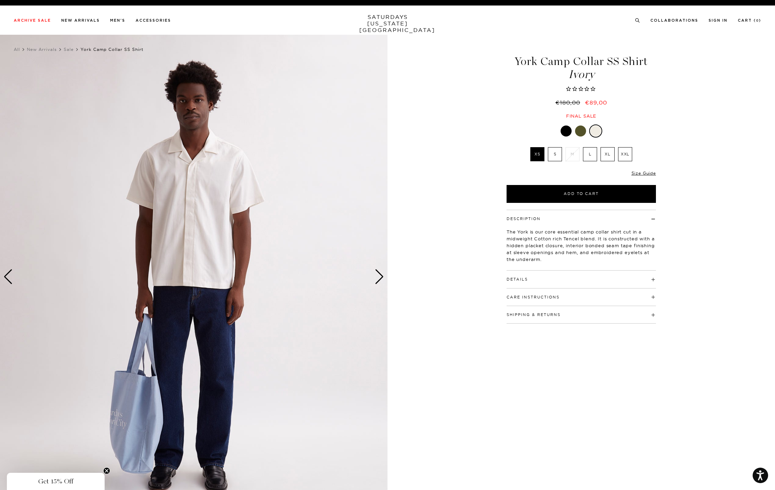
click at [375, 277] on div "Next slide" at bounding box center [379, 276] width 9 height 15
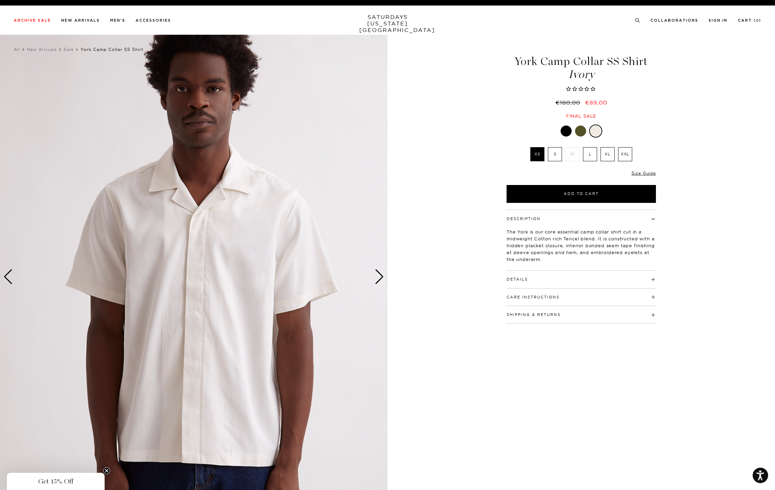
click at [375, 277] on div "Next slide" at bounding box center [379, 276] width 9 height 15
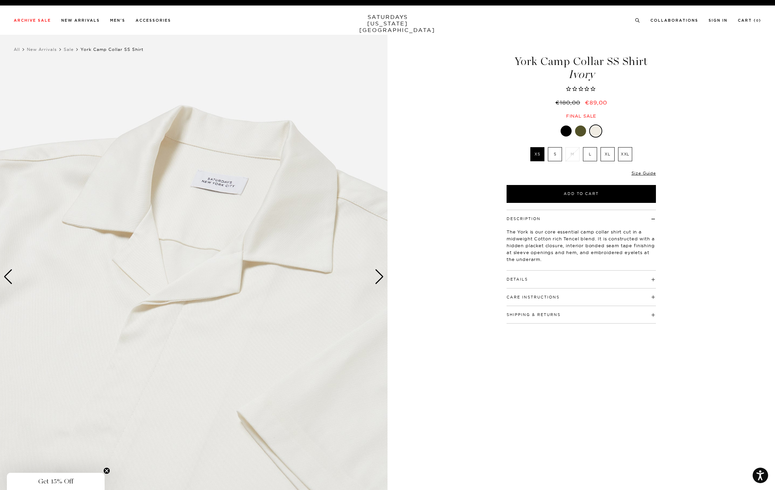
click at [375, 277] on div "Next slide" at bounding box center [379, 276] width 9 height 15
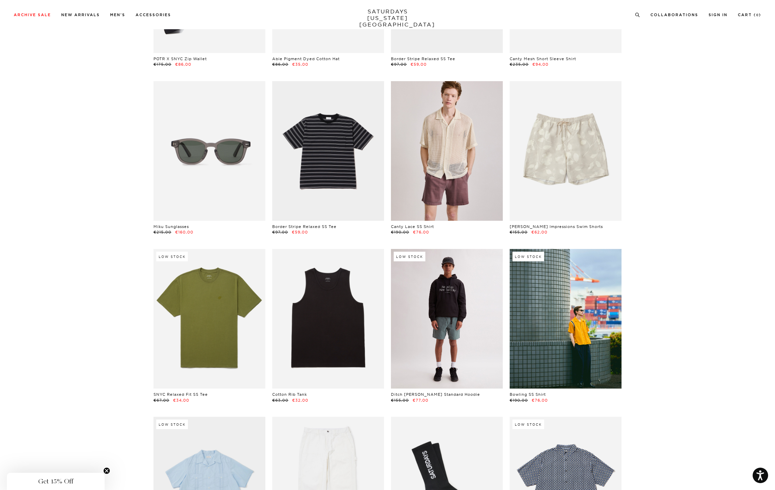
click at [438, 319] on link at bounding box center [447, 319] width 112 height 140
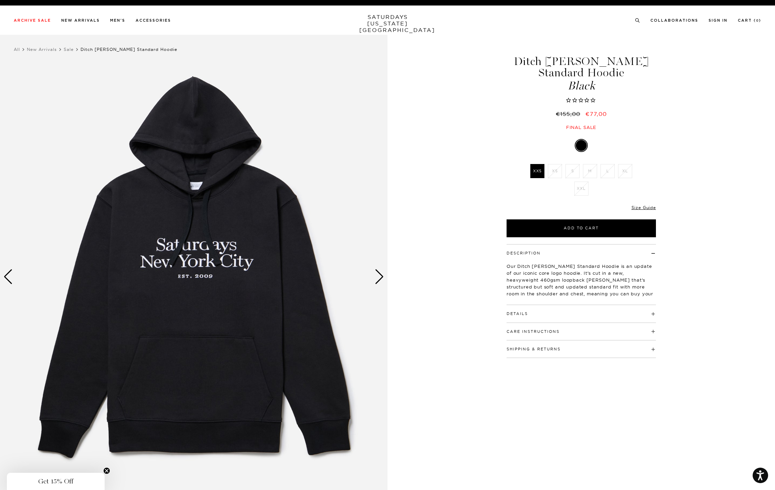
click at [379, 281] on div "Next slide" at bounding box center [379, 276] width 9 height 15
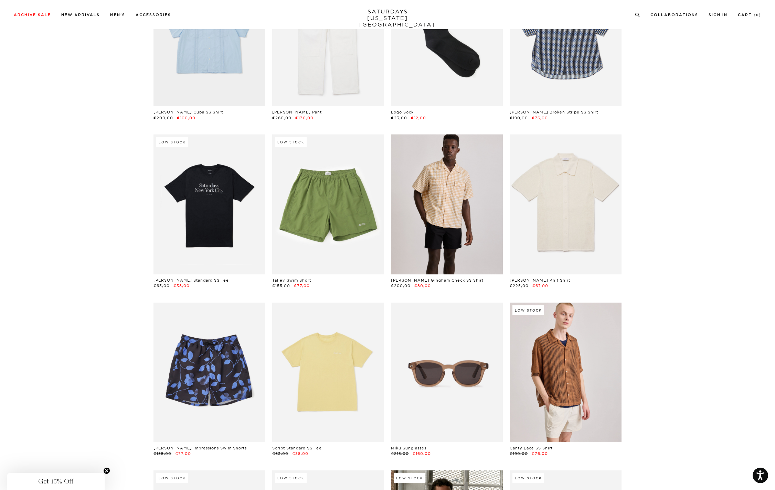
scroll to position [2792, 0]
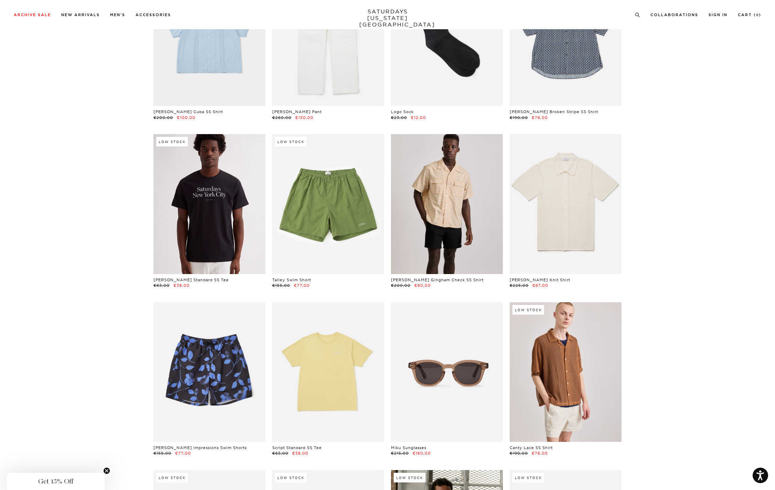
click at [215, 244] on link at bounding box center [209, 204] width 112 height 140
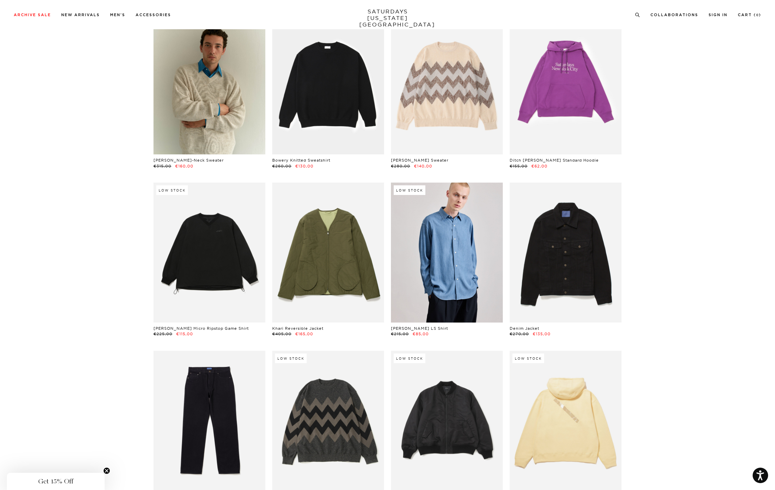
scroll to position [4086, 0]
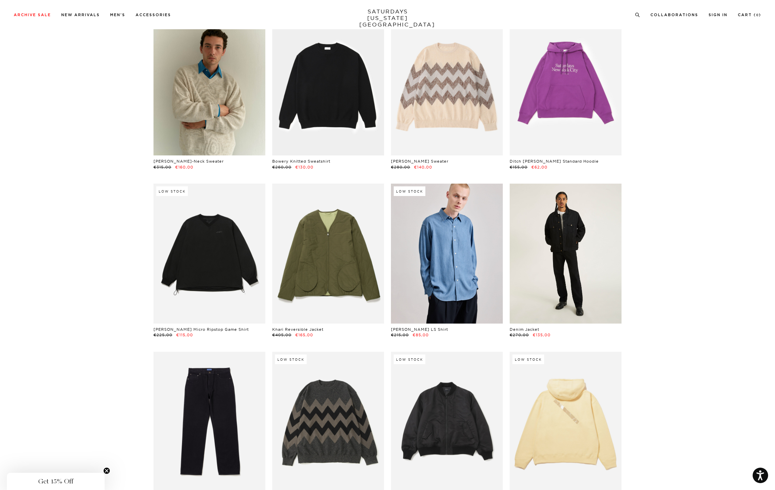
click at [545, 281] on link at bounding box center [565, 254] width 112 height 140
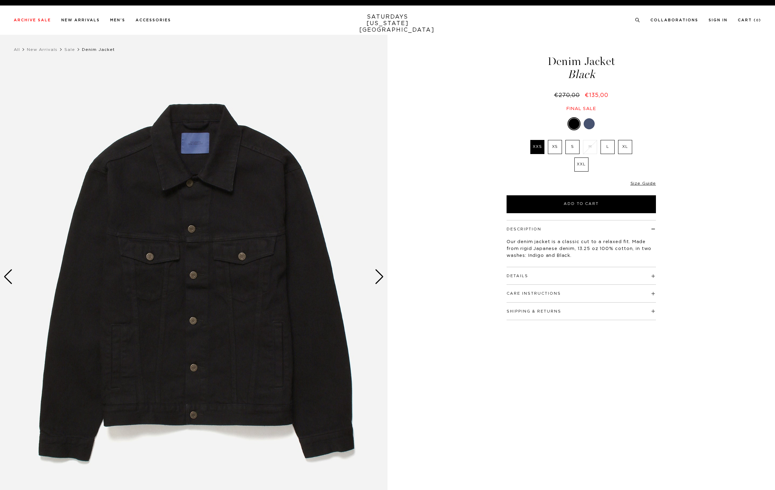
select select "recent"
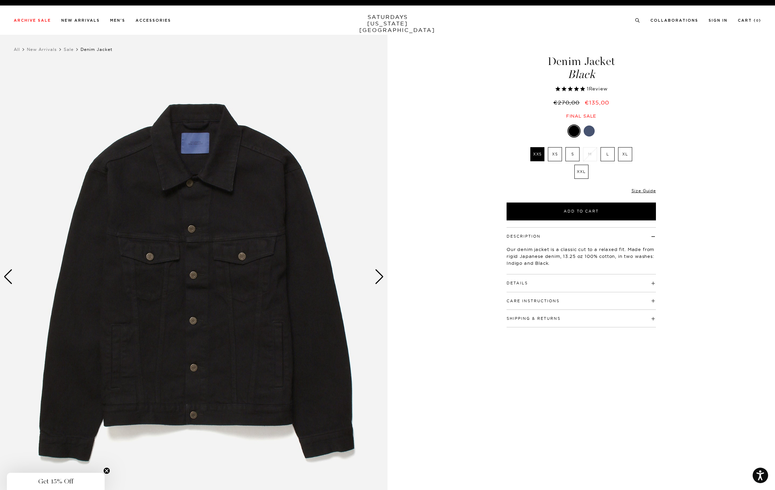
click at [375, 278] on div "Next slide" at bounding box center [379, 276] width 9 height 15
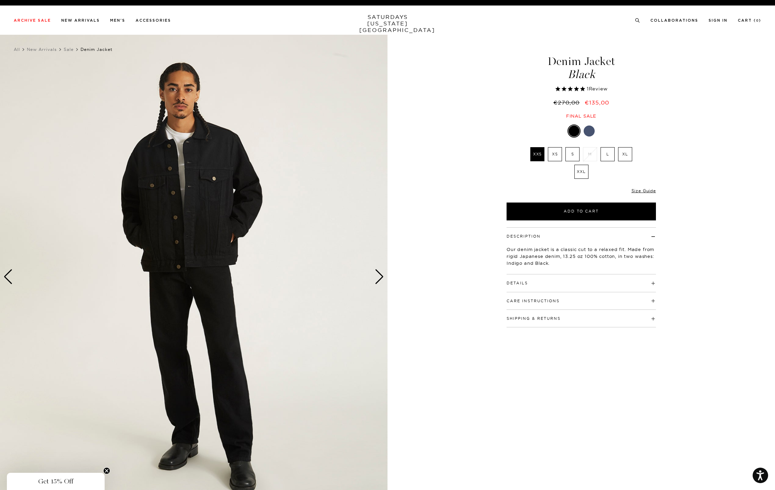
click at [375, 278] on div "Next slide" at bounding box center [379, 276] width 9 height 15
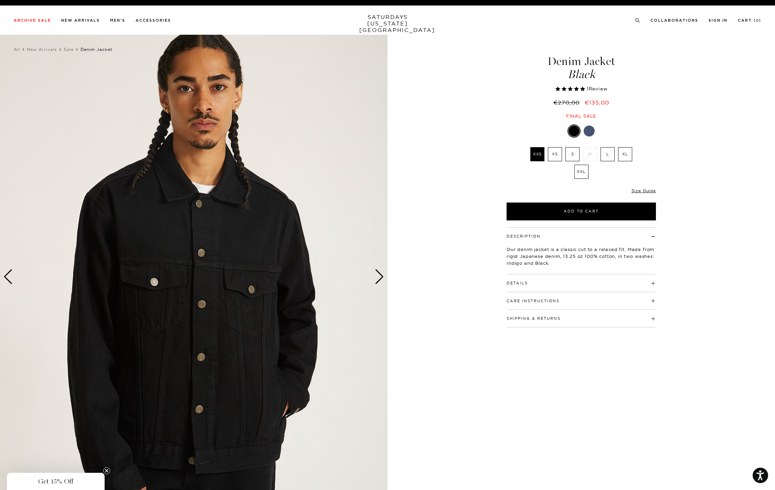
click at [590, 133] on div at bounding box center [588, 131] width 11 height 11
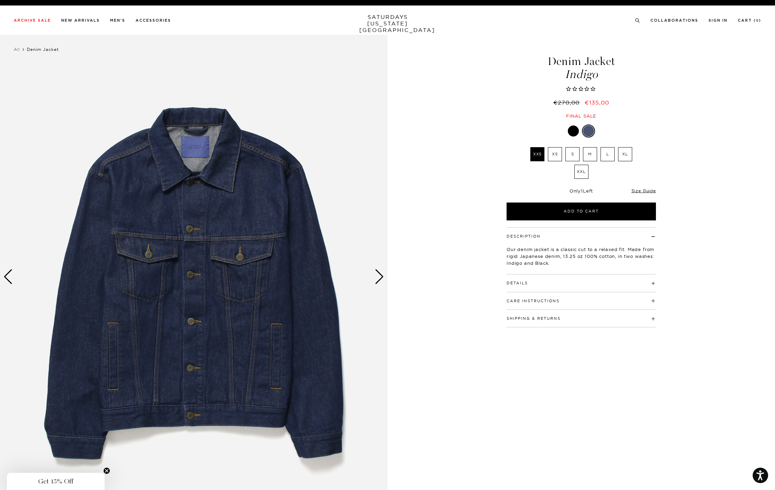
click at [573, 130] on div at bounding box center [573, 131] width 11 height 11
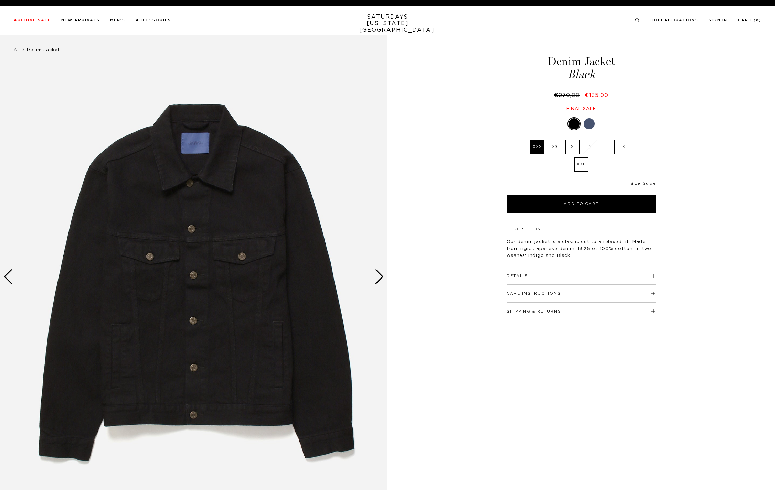
click at [374, 278] on img at bounding box center [193, 277] width 387 height 484
select select "recent"
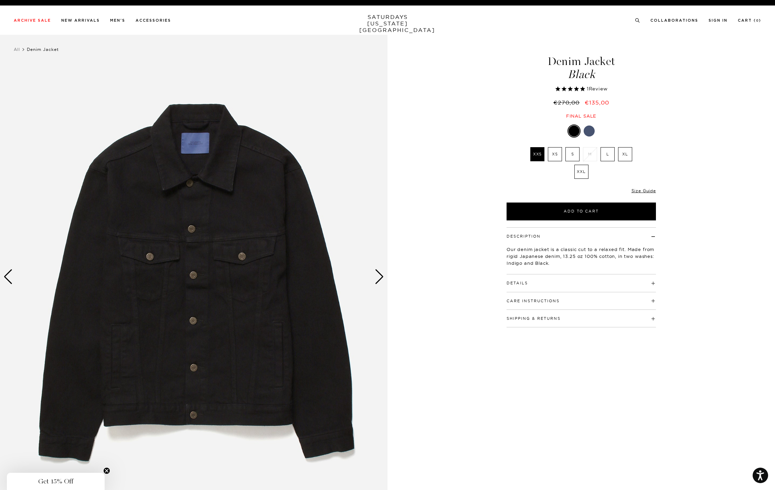
click at [377, 280] on div "Next slide" at bounding box center [379, 276] width 9 height 15
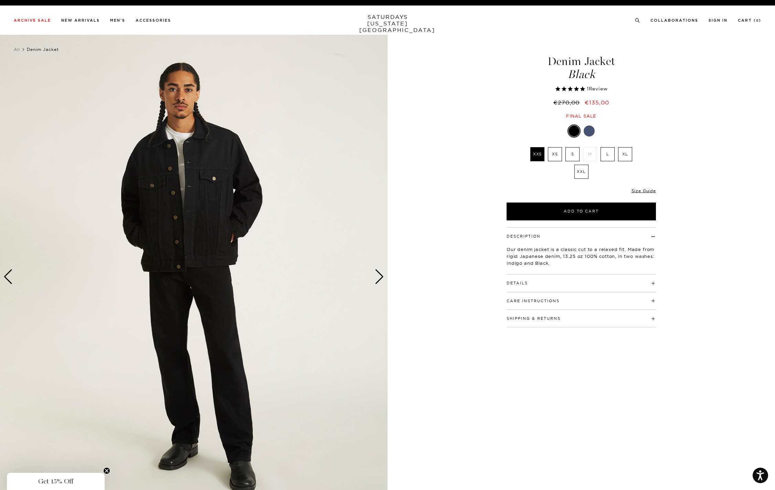
click at [377, 280] on div "Next slide" at bounding box center [379, 276] width 9 height 15
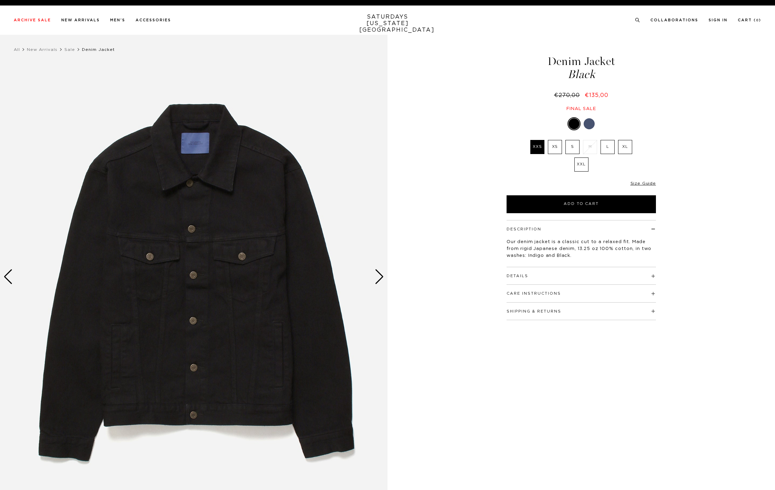
select select "recent"
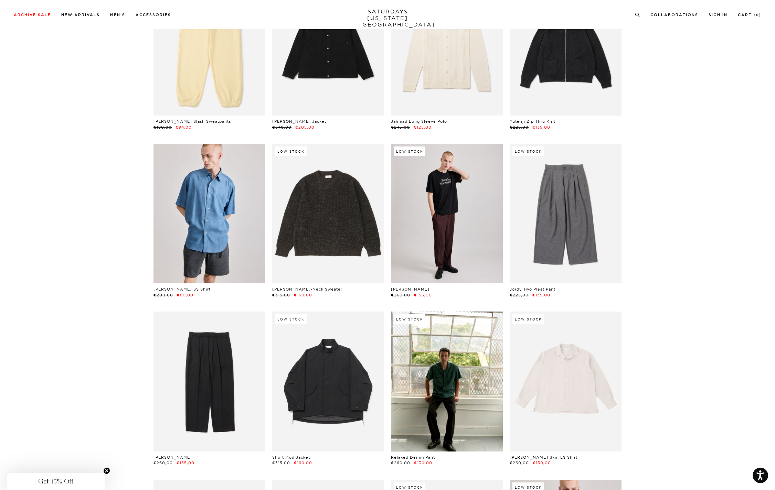
scroll to position [4683, 0]
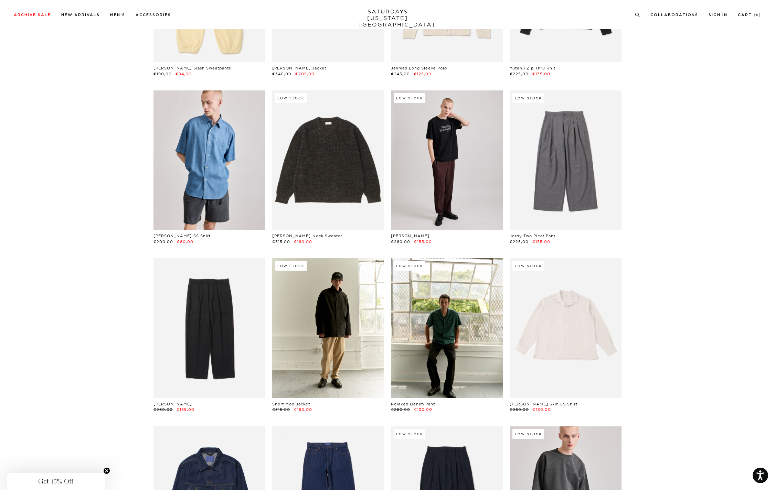
click at [322, 332] on link at bounding box center [328, 328] width 112 height 140
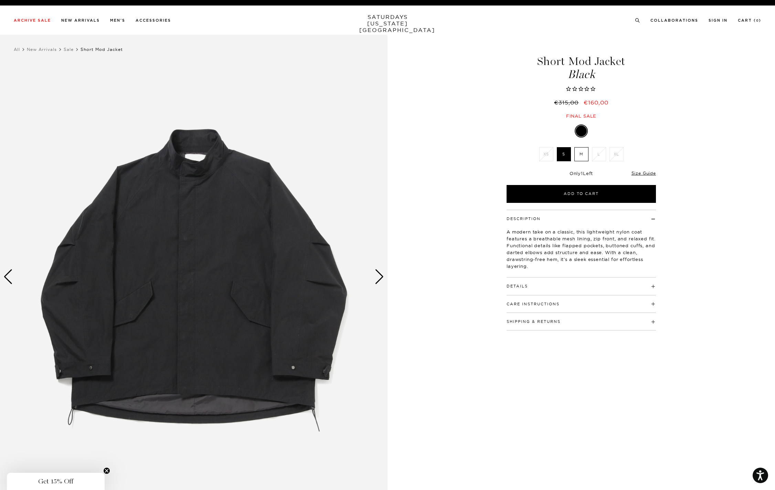
click at [378, 280] on div "Next slide" at bounding box center [379, 276] width 9 height 15
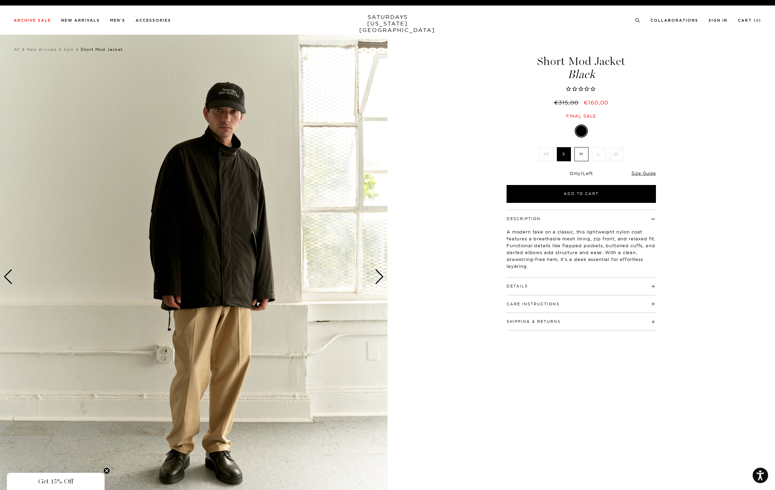
click at [377, 279] on div "Next slide" at bounding box center [379, 276] width 9 height 15
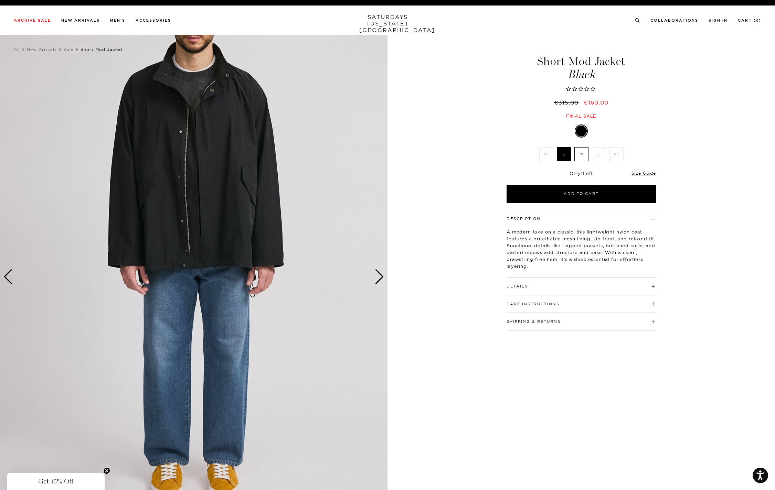
click at [377, 279] on div "Next slide" at bounding box center [379, 276] width 9 height 15
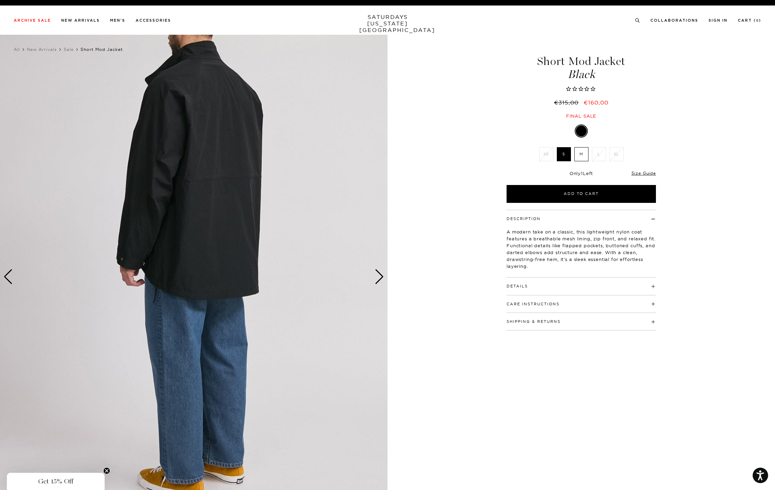
click at [377, 279] on div "Next slide" at bounding box center [379, 276] width 9 height 15
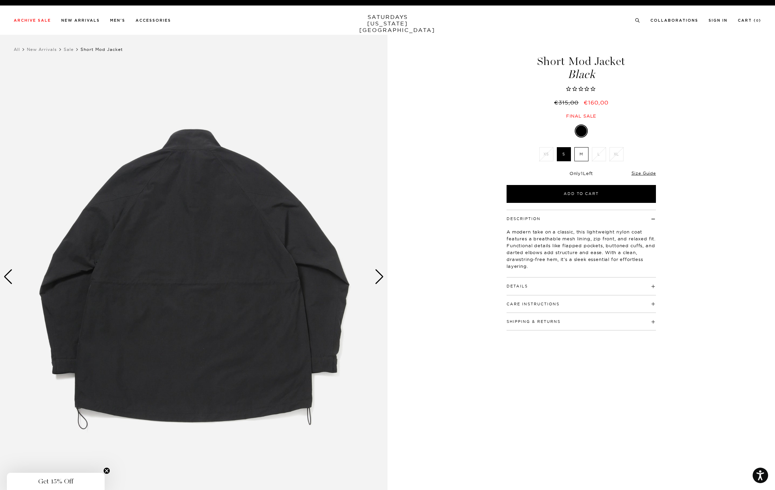
click at [377, 279] on div "Next slide" at bounding box center [379, 276] width 9 height 15
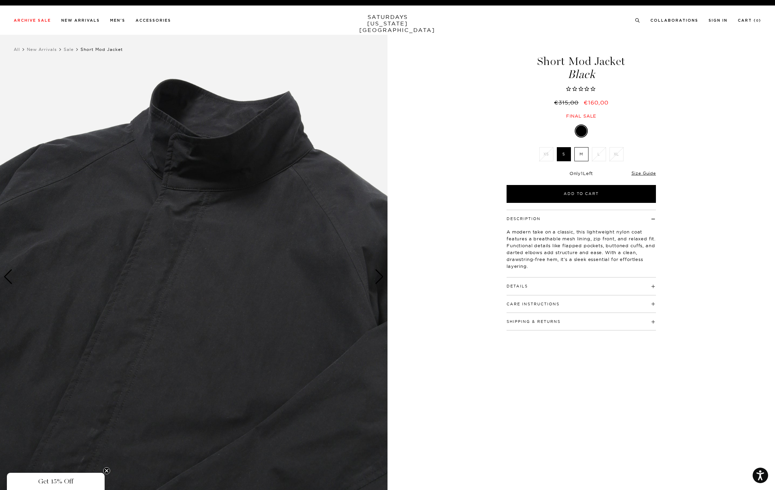
click at [377, 279] on div "Next slide" at bounding box center [379, 276] width 9 height 15
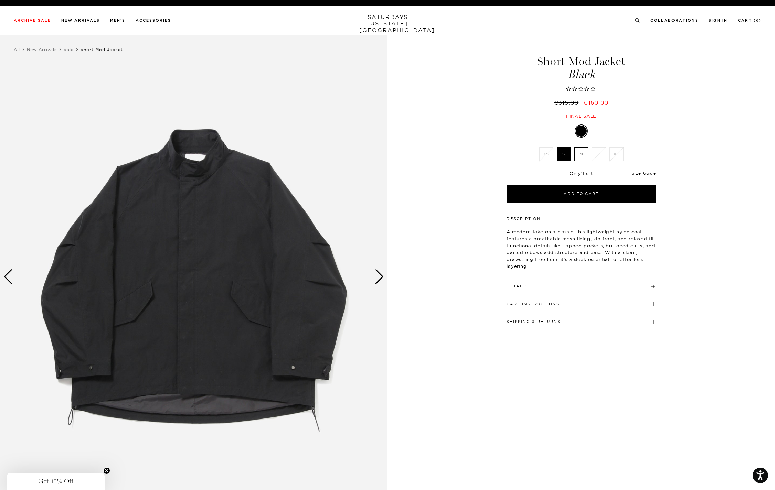
click at [377, 279] on div "Next slide" at bounding box center [379, 276] width 9 height 15
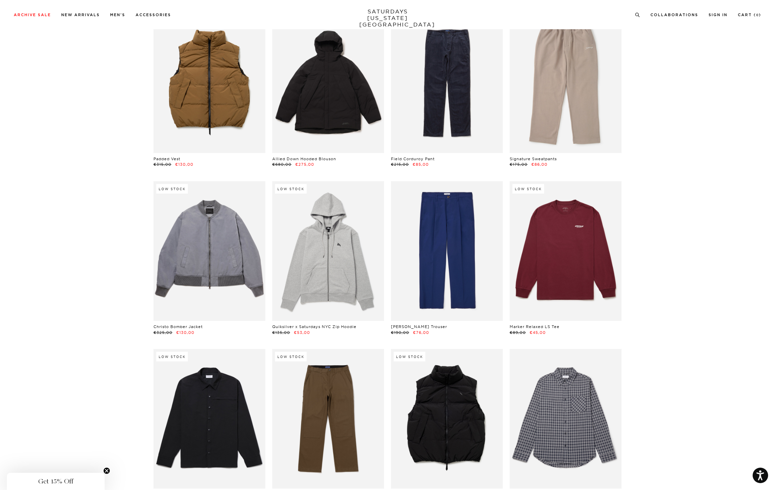
scroll to position [8466, 0]
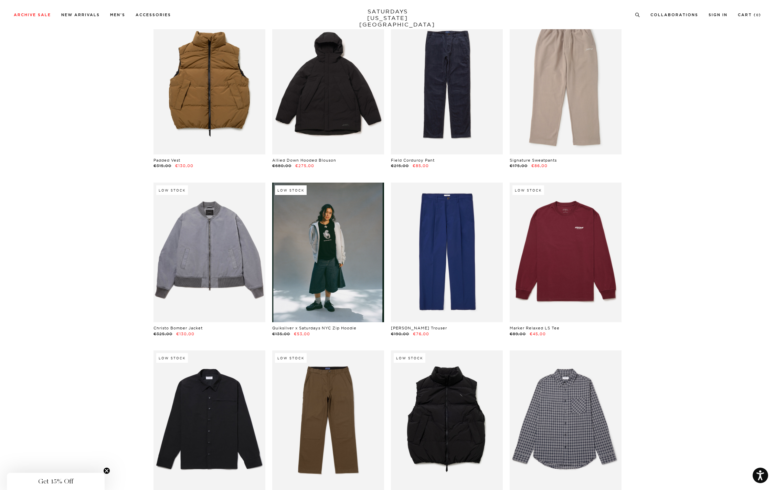
click at [324, 276] on link at bounding box center [328, 253] width 112 height 140
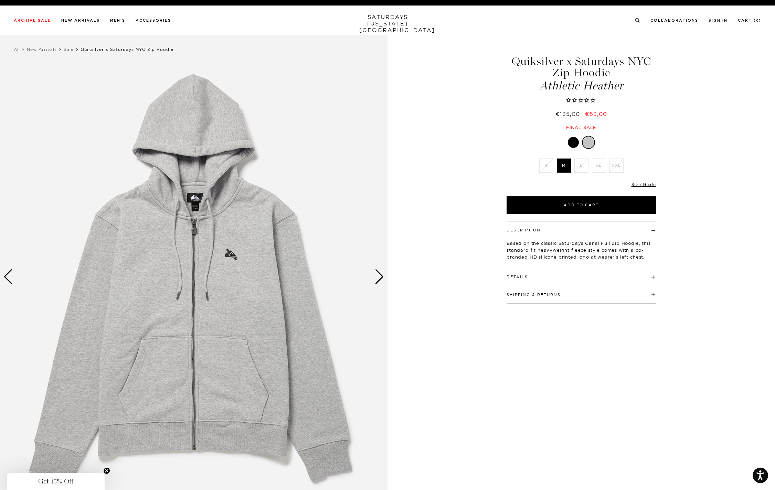
click at [377, 277] on div "Next slide" at bounding box center [379, 276] width 9 height 15
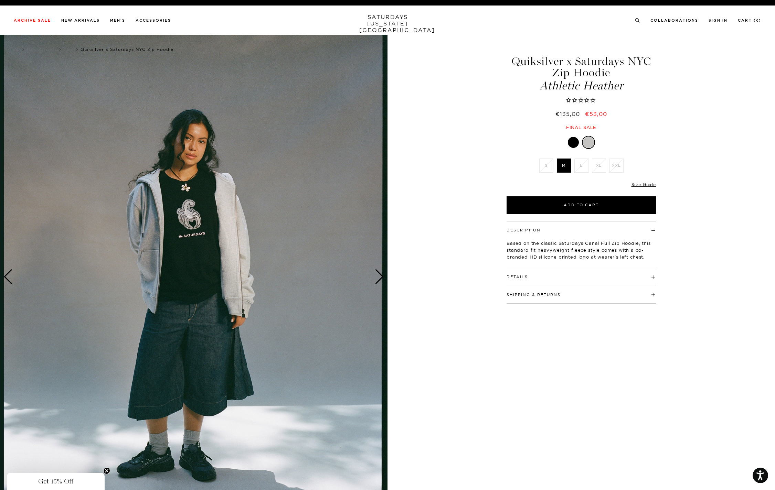
click at [377, 277] on div "Next slide" at bounding box center [379, 276] width 9 height 15
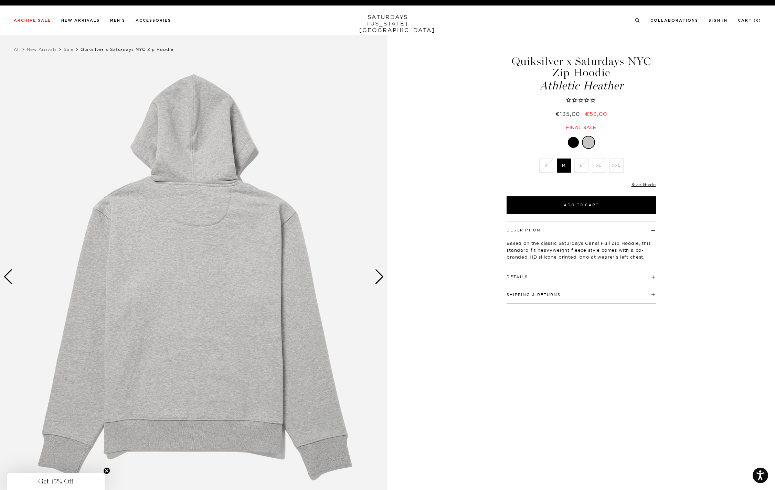
click at [377, 277] on div "Next slide" at bounding box center [379, 276] width 9 height 15
